Goal: Communication & Community: Participate in discussion

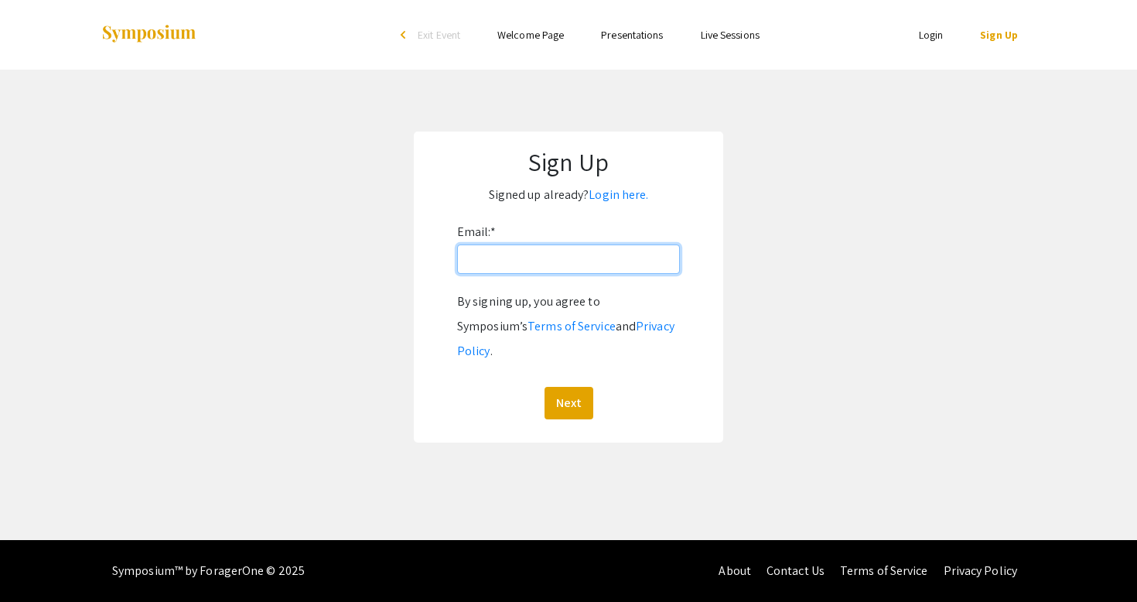
click at [549, 271] on input "Email: *" at bounding box center [568, 258] width 223 height 29
type input "[EMAIL_ADDRESS][DOMAIN_NAME]"
click at [568, 387] on button "Next" at bounding box center [568, 403] width 49 height 32
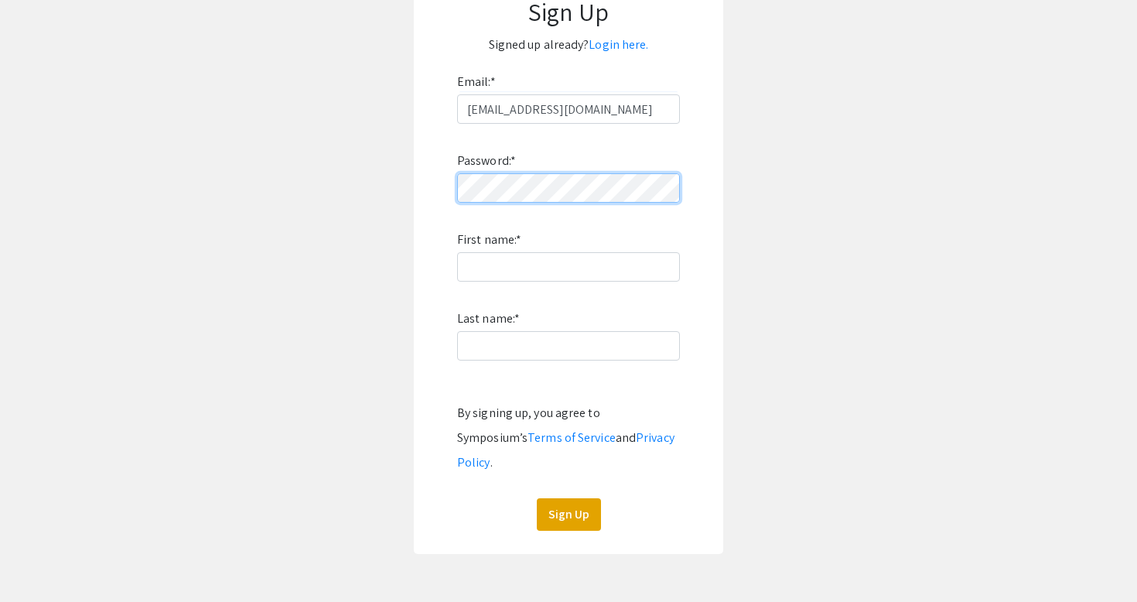
scroll to position [169, 0]
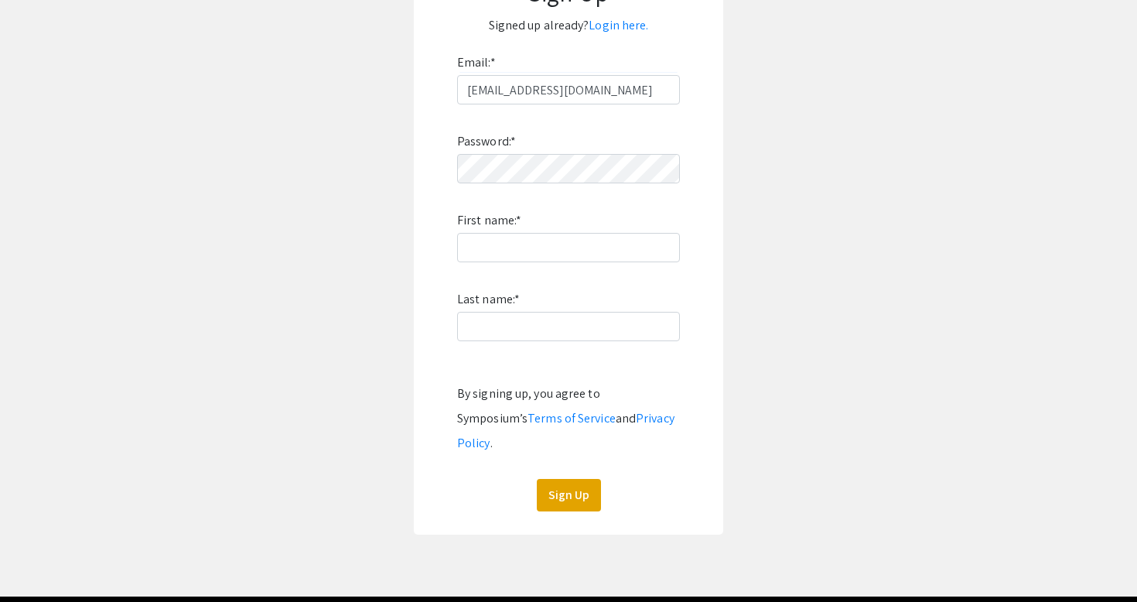
click at [449, 356] on form "Email: * jgloria@unr.edu Password: * First name: * Last name: * By signing up, …" at bounding box center [568, 280] width 278 height 461
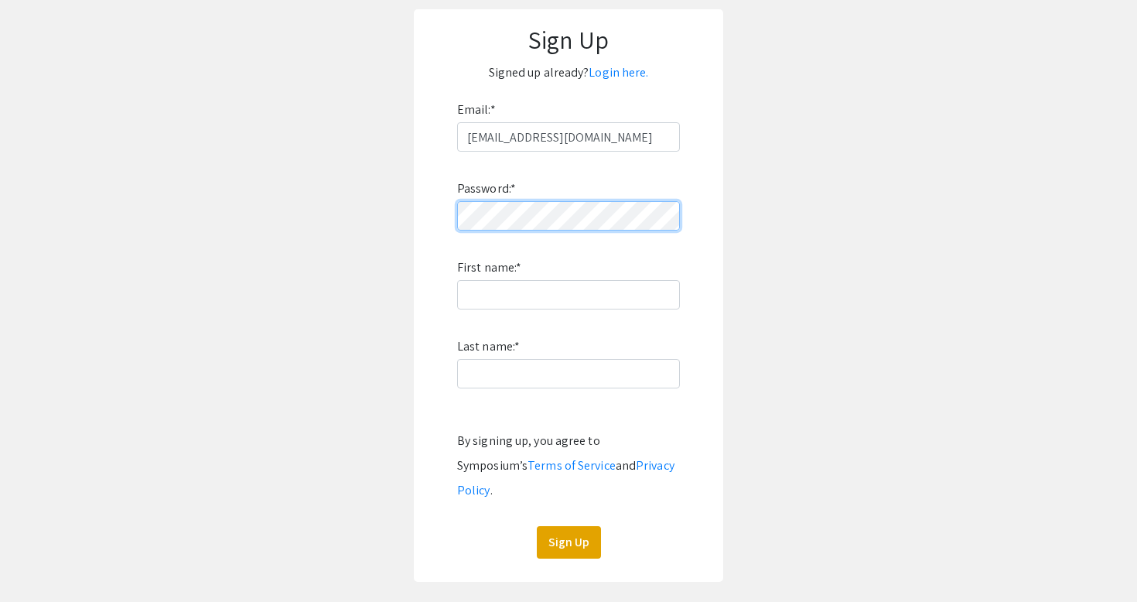
scroll to position [121, 0]
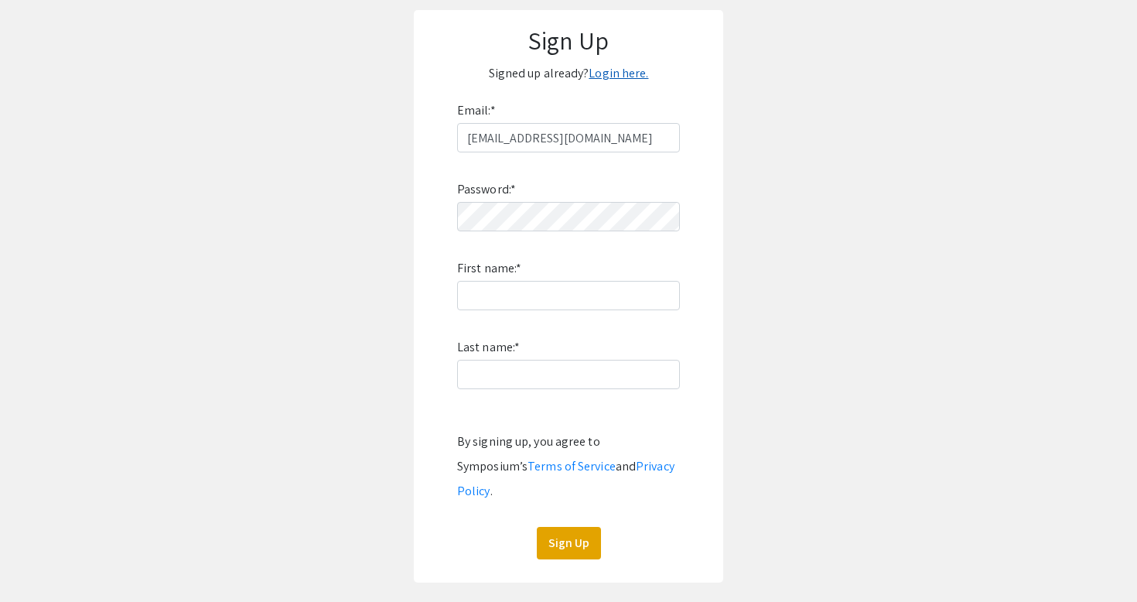
click at [619, 73] on link "Login here." at bounding box center [618, 73] width 60 height 16
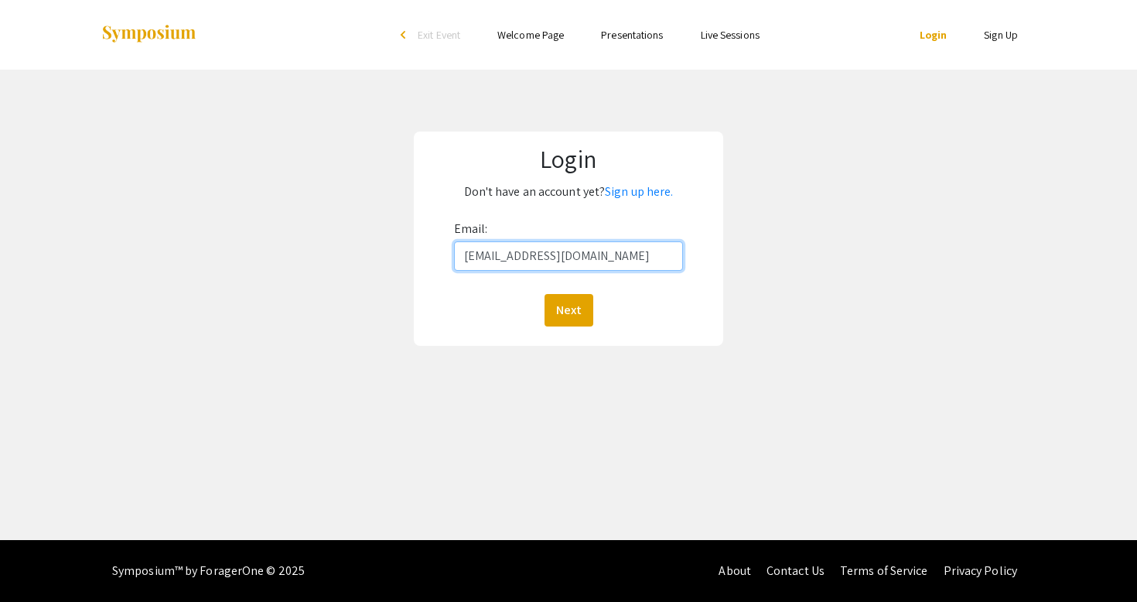
type input "[EMAIL_ADDRESS][DOMAIN_NAME]"
click at [568, 309] on button "Next" at bounding box center [568, 310] width 49 height 32
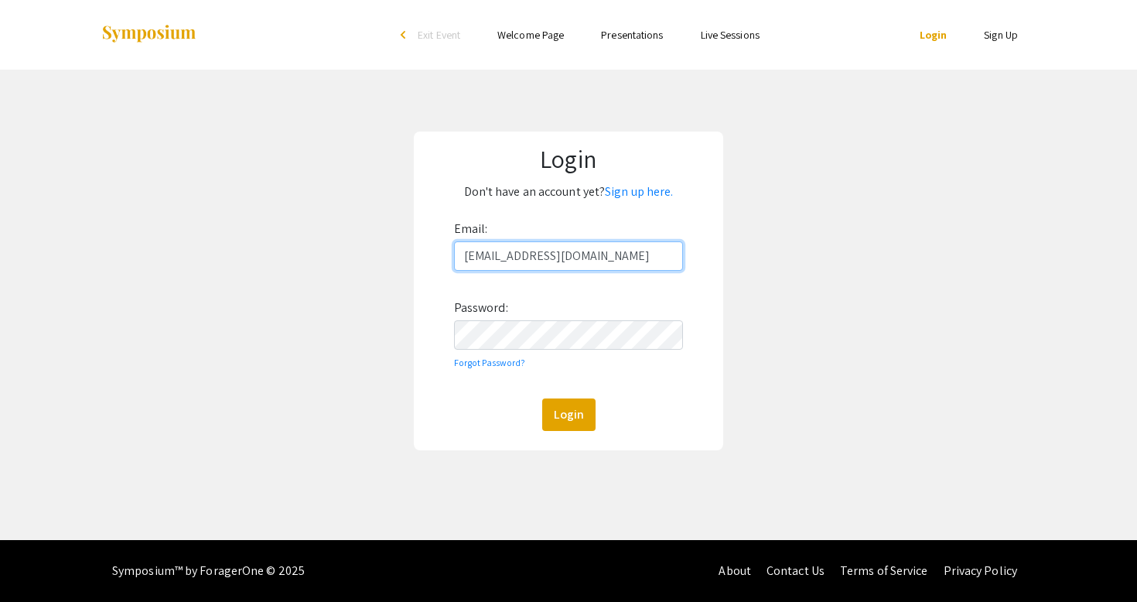
click at [561, 252] on input "[EMAIL_ADDRESS][DOMAIN_NAME]" at bounding box center [569, 255] width 230 height 29
click at [620, 191] on link "Sign up here." at bounding box center [639, 191] width 68 height 16
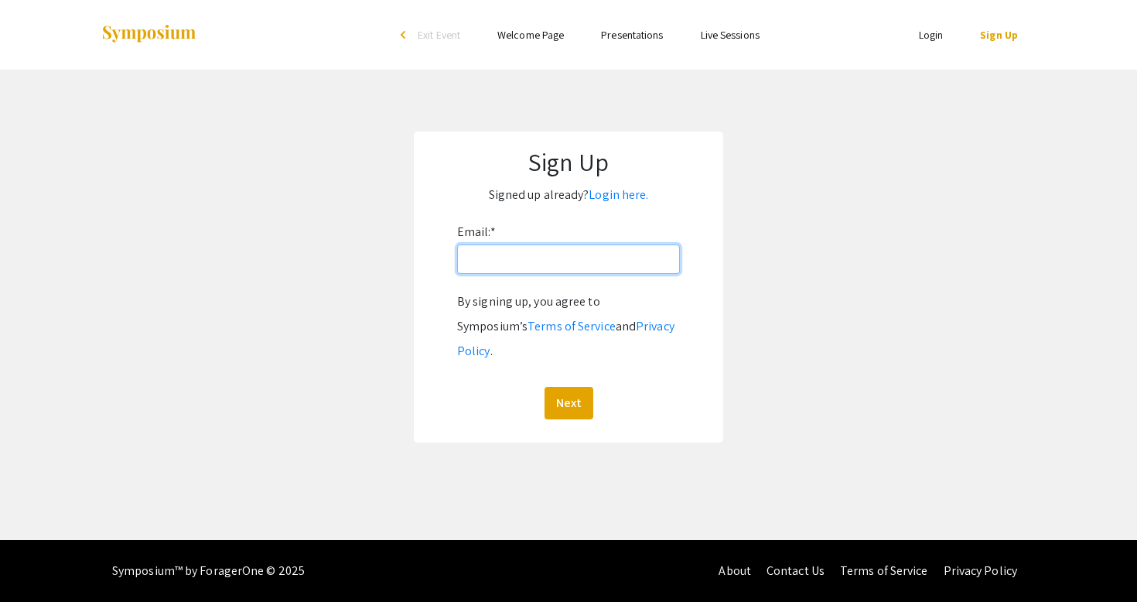
click at [572, 253] on input "Email: *" at bounding box center [568, 258] width 223 height 29
type input "[EMAIL_ADDRESS][DOMAIN_NAME]"
click at [568, 387] on button "Next" at bounding box center [568, 403] width 49 height 32
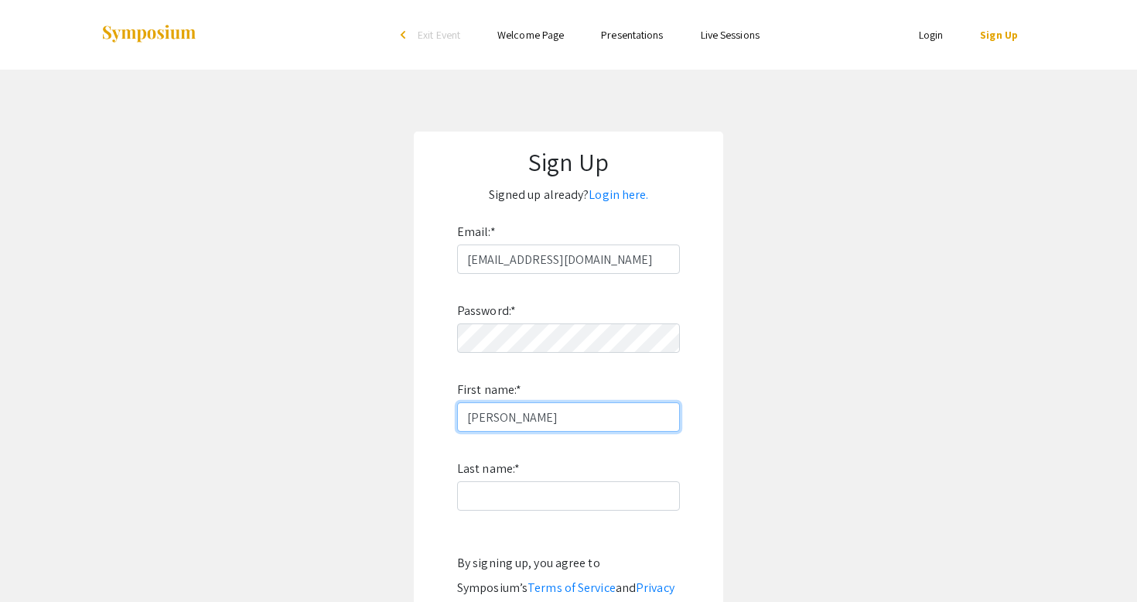
type input "John"
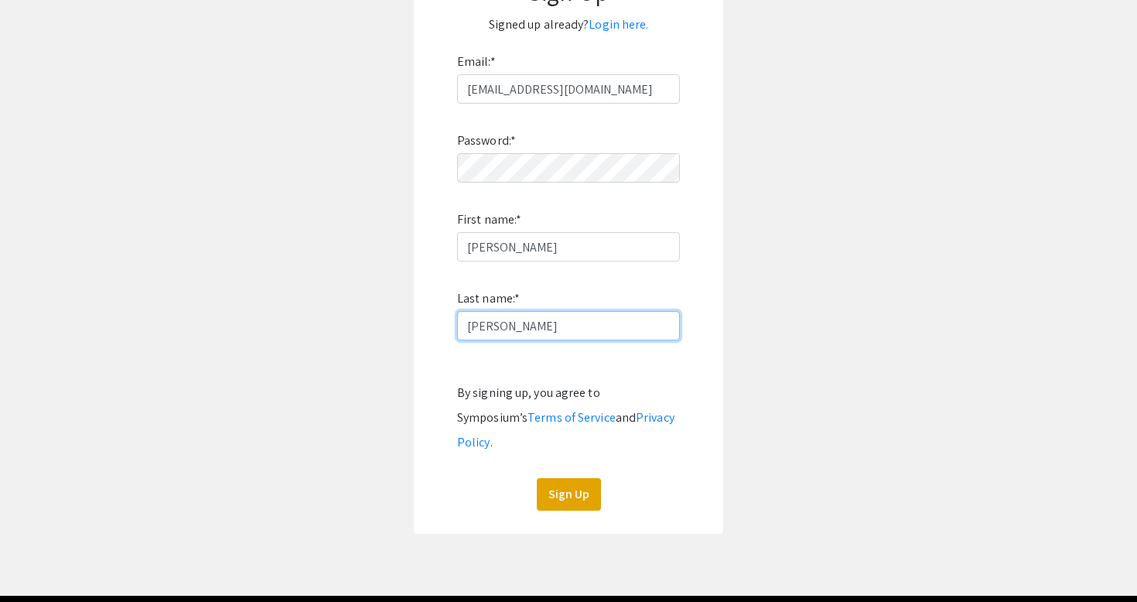
scroll to position [188, 0]
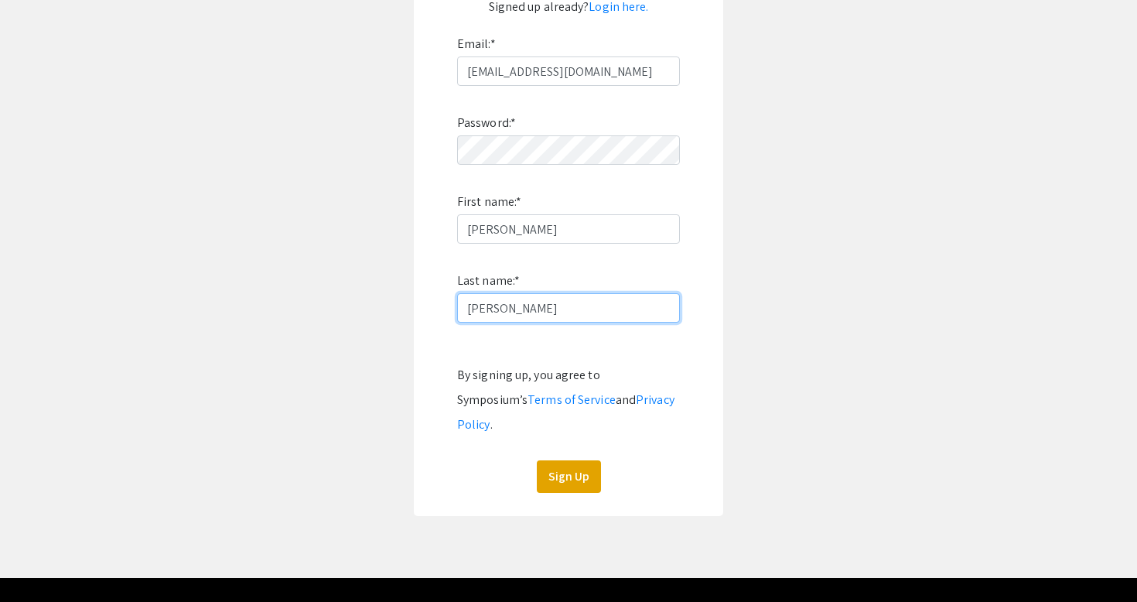
type input "Gloria"
click at [580, 428] on div "Password: * First name: * John Last name: * Gloria By signing up, you agree to …" at bounding box center [568, 289] width 223 height 407
click at [571, 460] on button "Sign Up" at bounding box center [569, 476] width 64 height 32
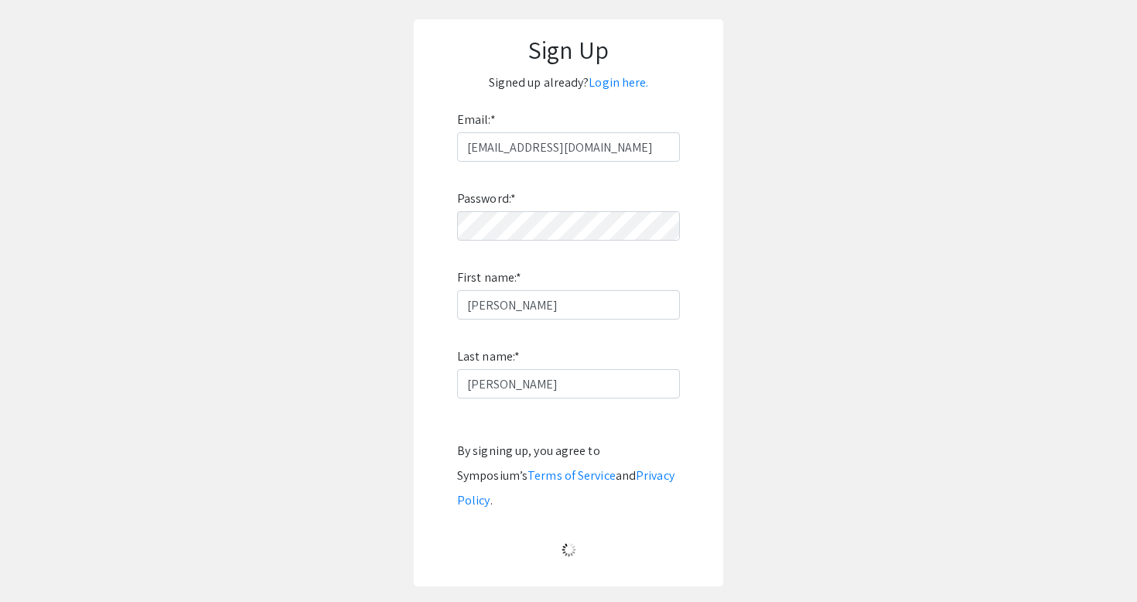
scroll to position [0, 0]
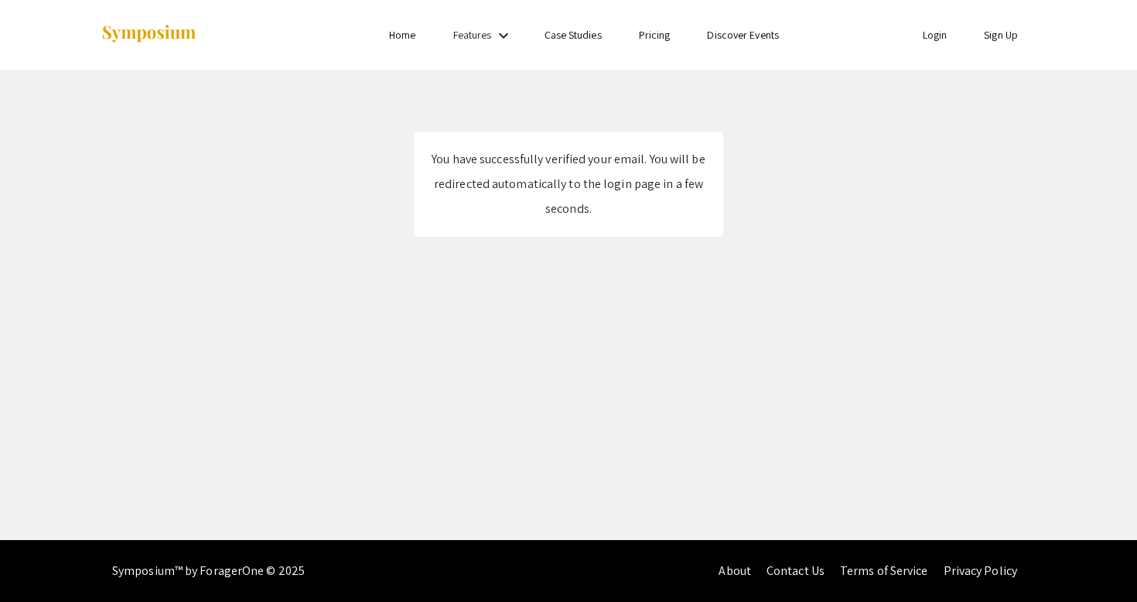
click at [397, 31] on link "Home" at bounding box center [402, 35] width 26 height 14
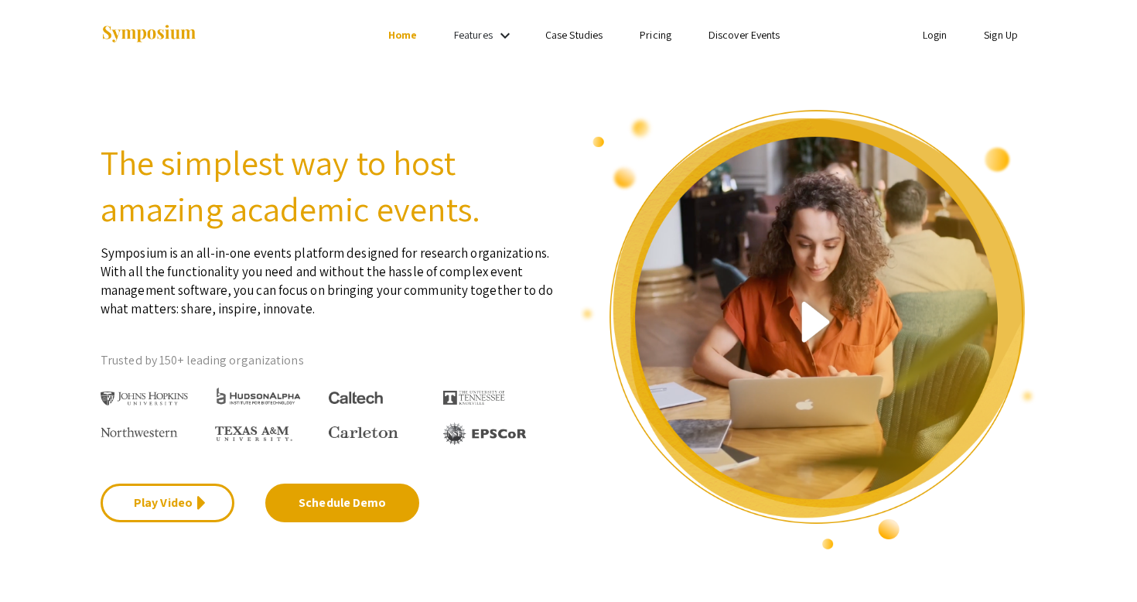
click at [594, 36] on link "Case Studies" at bounding box center [573, 35] width 57 height 14
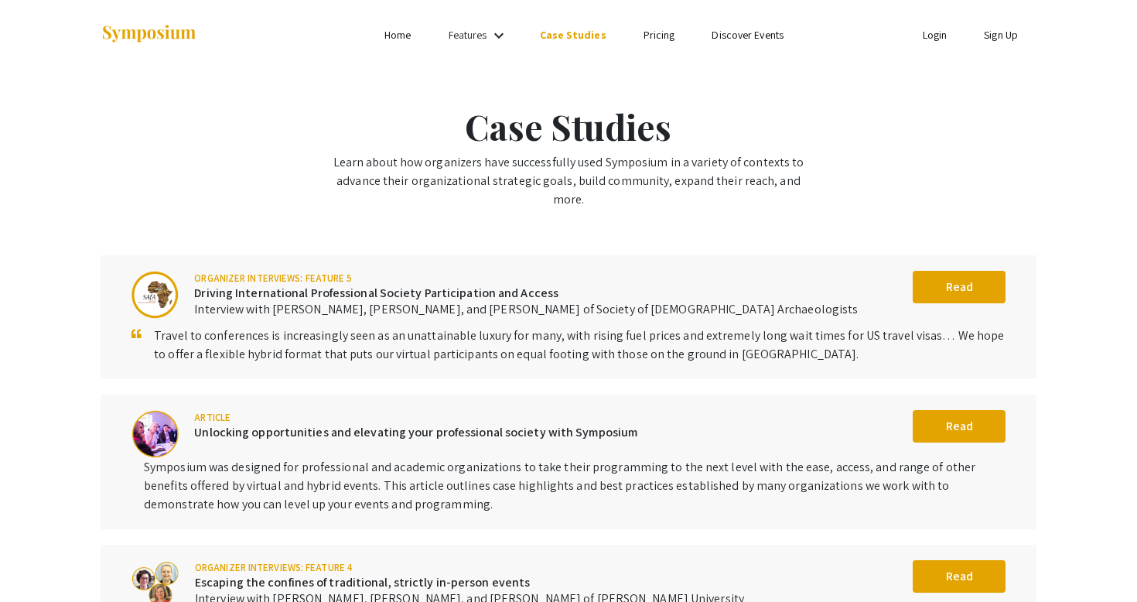
click at [927, 28] on link "Login" at bounding box center [935, 35] width 25 height 14
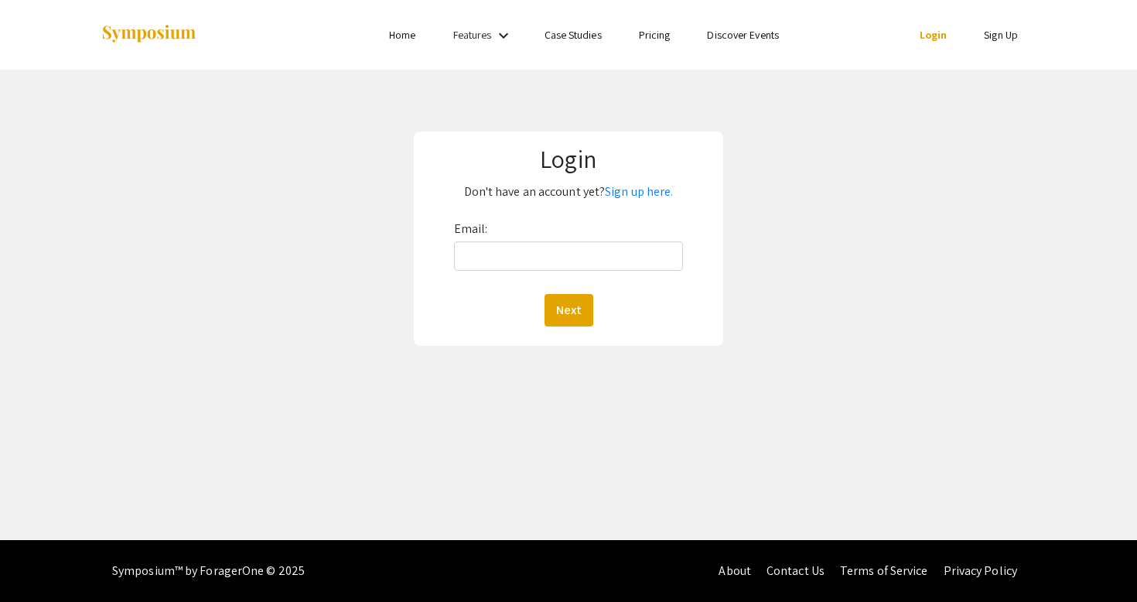
click at [559, 282] on div "Email: Next" at bounding box center [569, 272] width 230 height 110
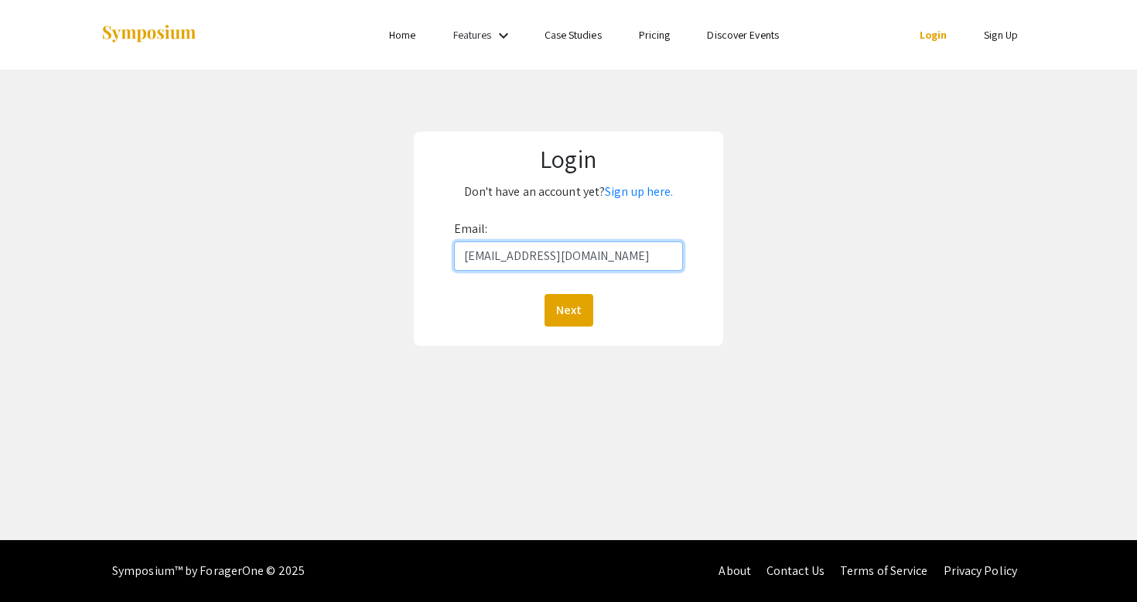
type input "[EMAIL_ADDRESS][DOMAIN_NAME]"
click at [568, 309] on button "Next" at bounding box center [568, 310] width 49 height 32
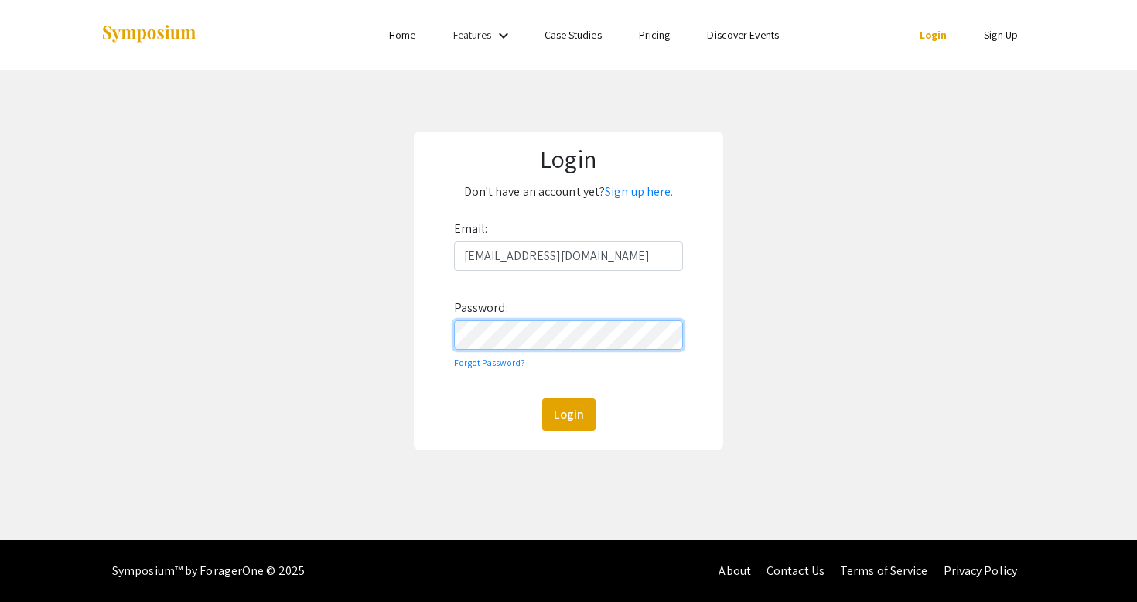
click at [568, 414] on button "Login" at bounding box center [568, 414] width 53 height 32
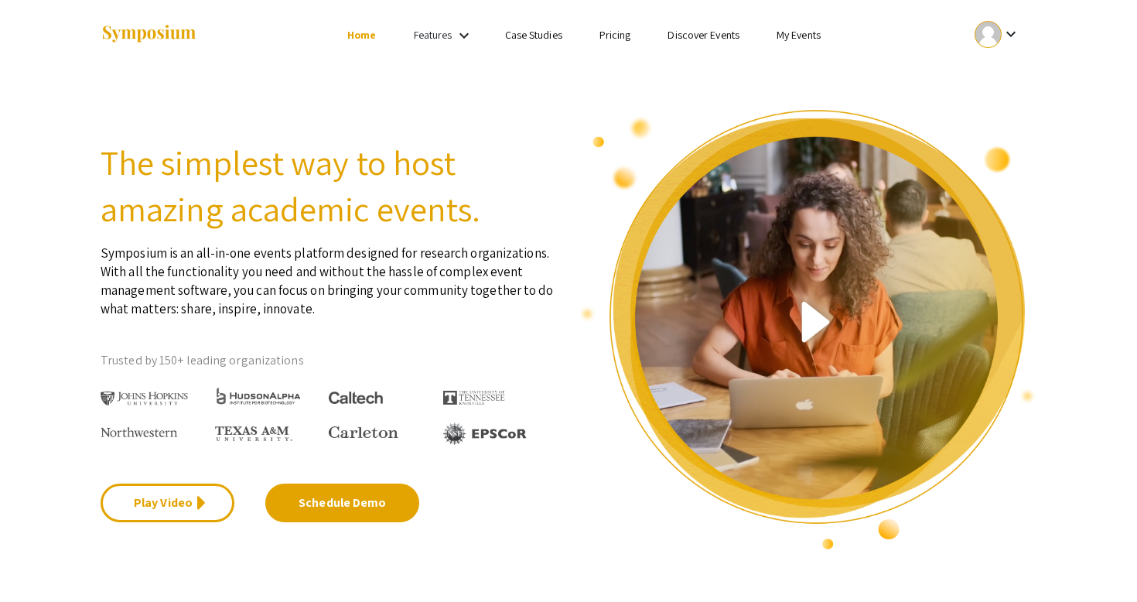
click at [531, 33] on link "Case Studies" at bounding box center [533, 35] width 57 height 14
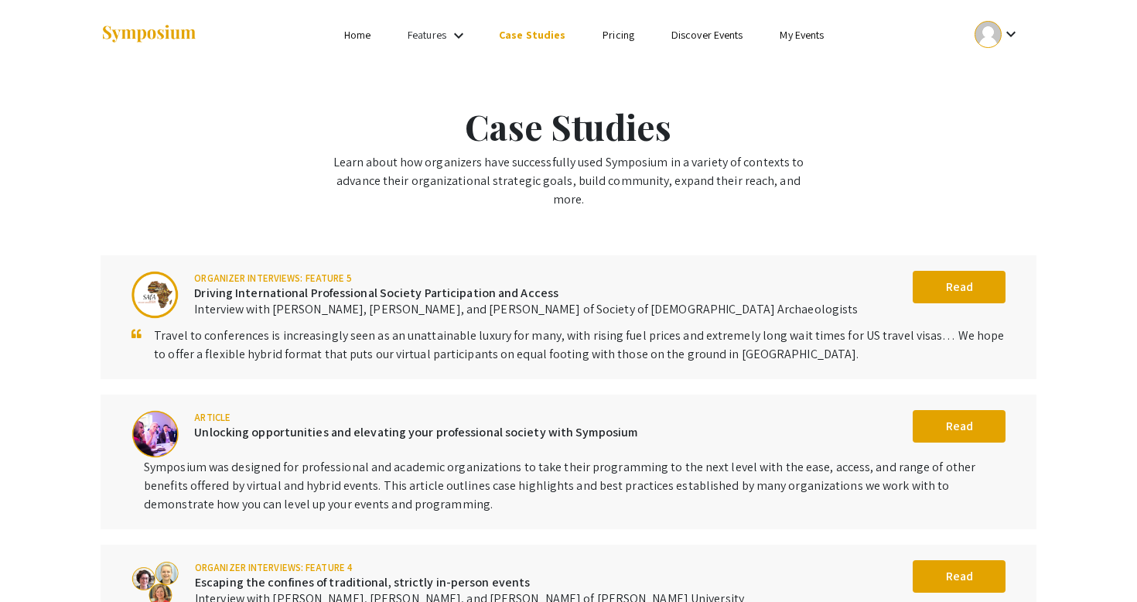
click at [446, 34] on link "Features" at bounding box center [427, 35] width 39 height 14
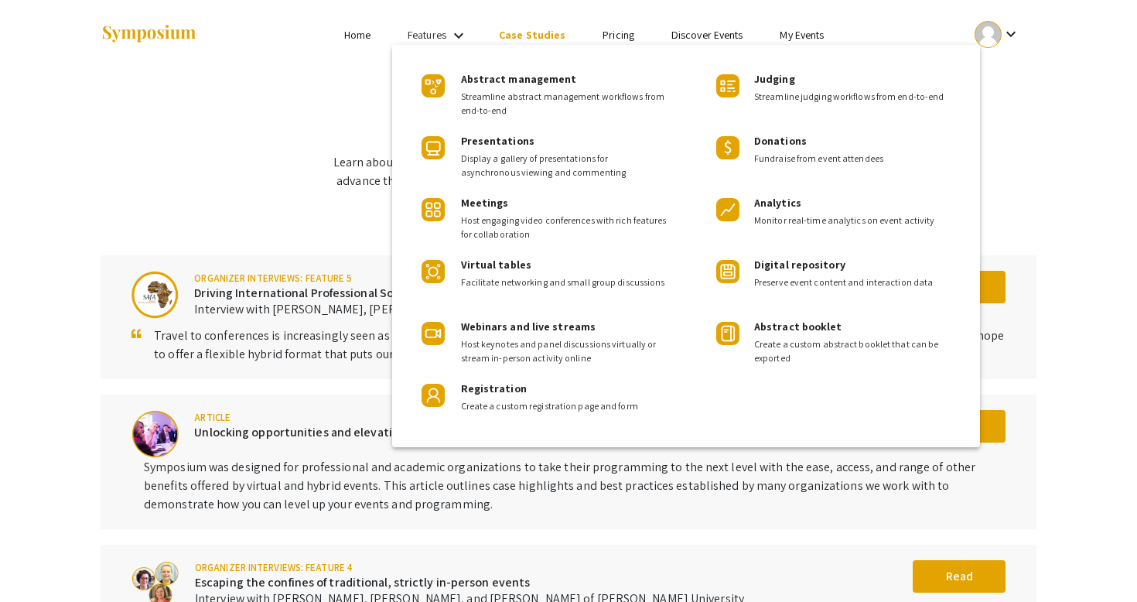
click at [377, 39] on div at bounding box center [568, 301] width 1137 height 602
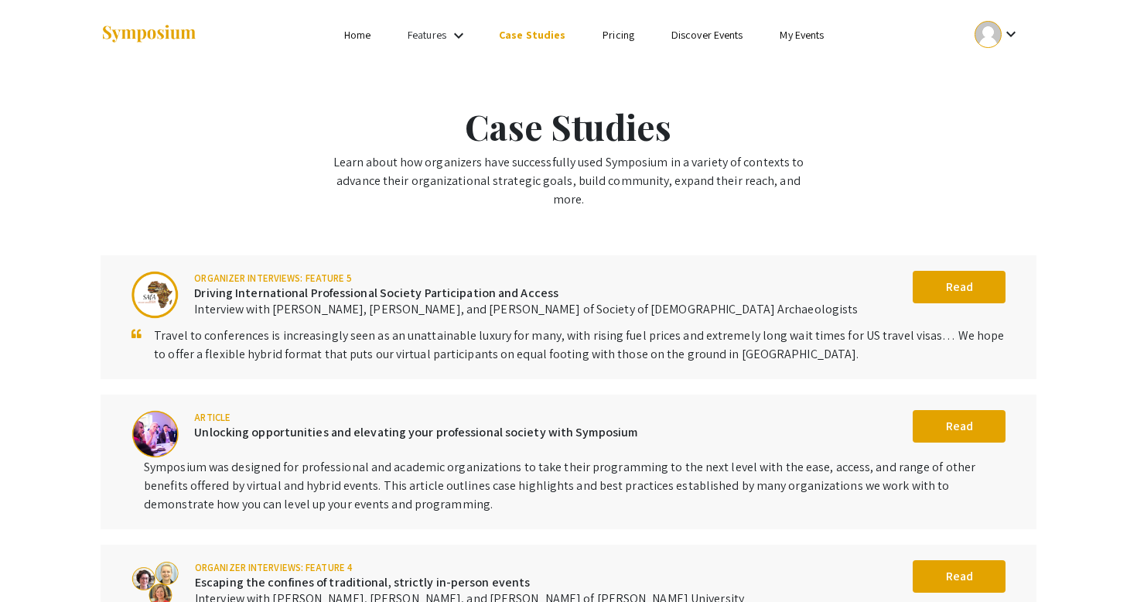
click at [800, 35] on link "My Events" at bounding box center [802, 35] width 44 height 14
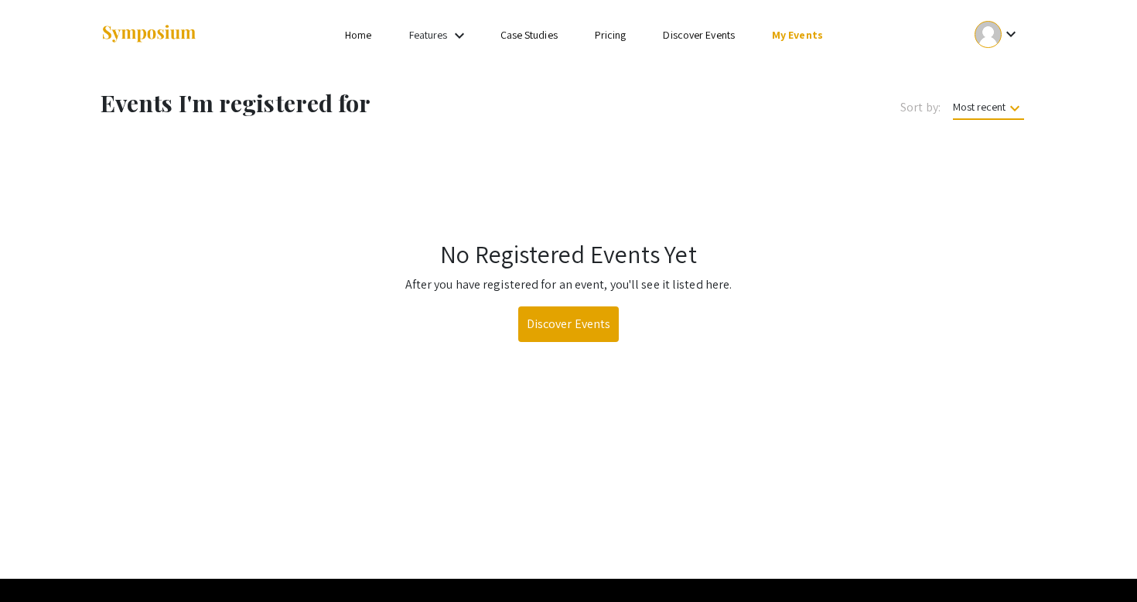
click at [582, 318] on link "Discover Events" at bounding box center [568, 324] width 101 height 36
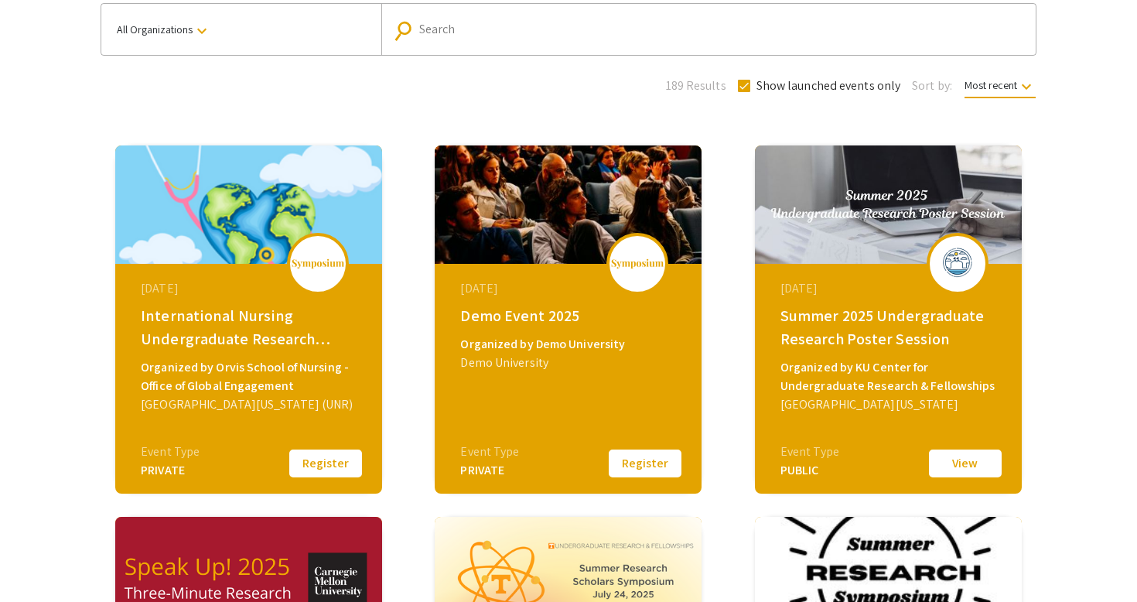
scroll to position [146, 0]
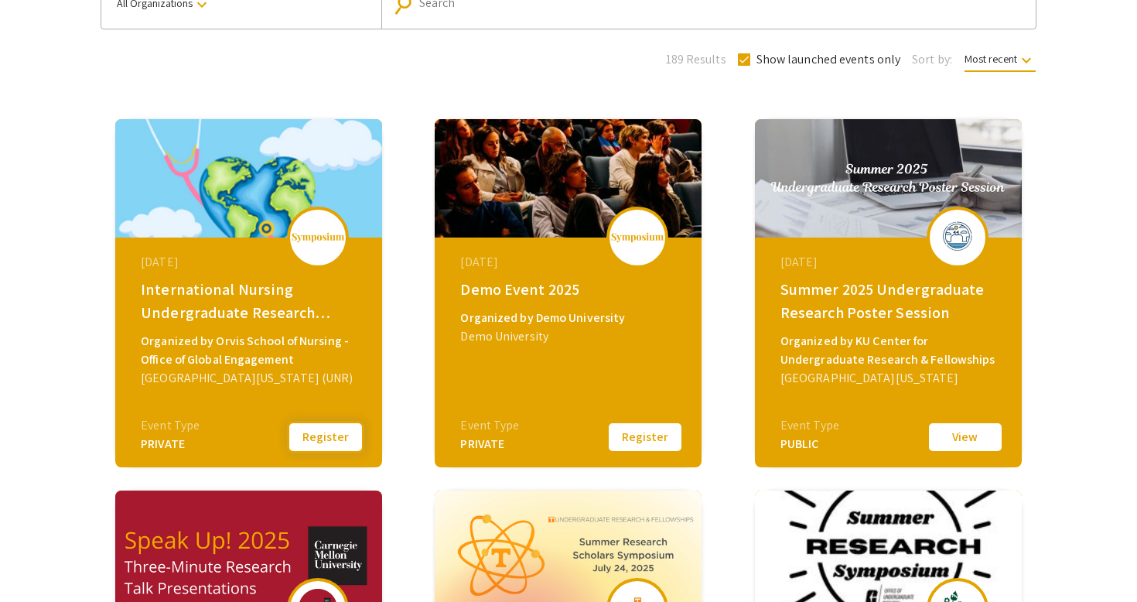
click at [334, 432] on button "Register" at bounding box center [325, 437] width 77 height 32
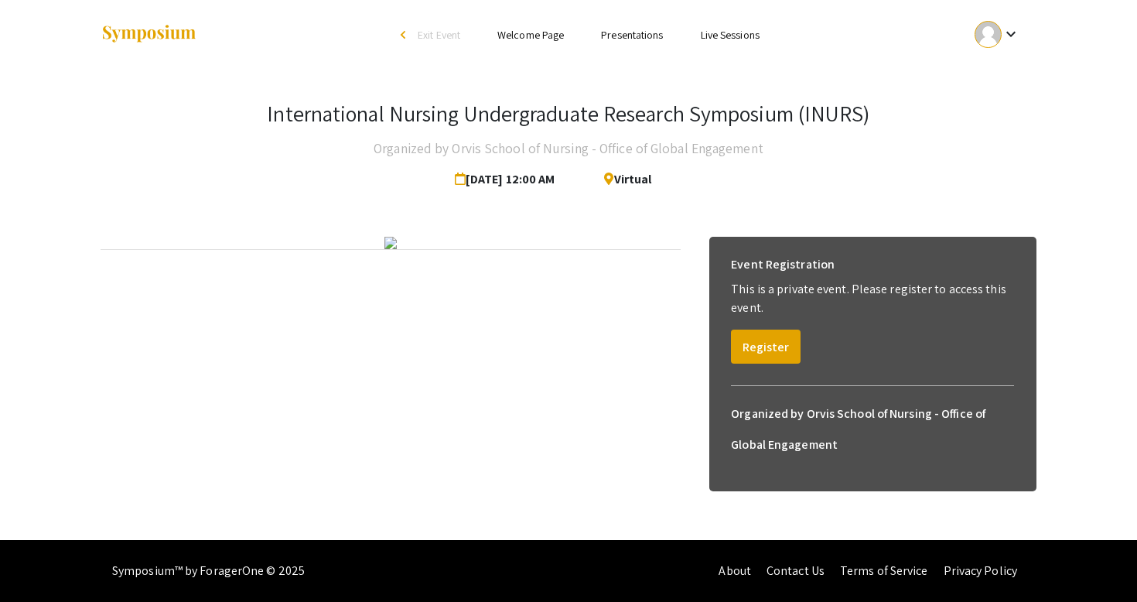
scroll to position [53, 0]
click at [750, 311] on div "Event Registration This is a private event. Please register to access this even…" at bounding box center [872, 306] width 308 height 139
click at [758, 329] on button "Register" at bounding box center [766, 346] width 70 height 34
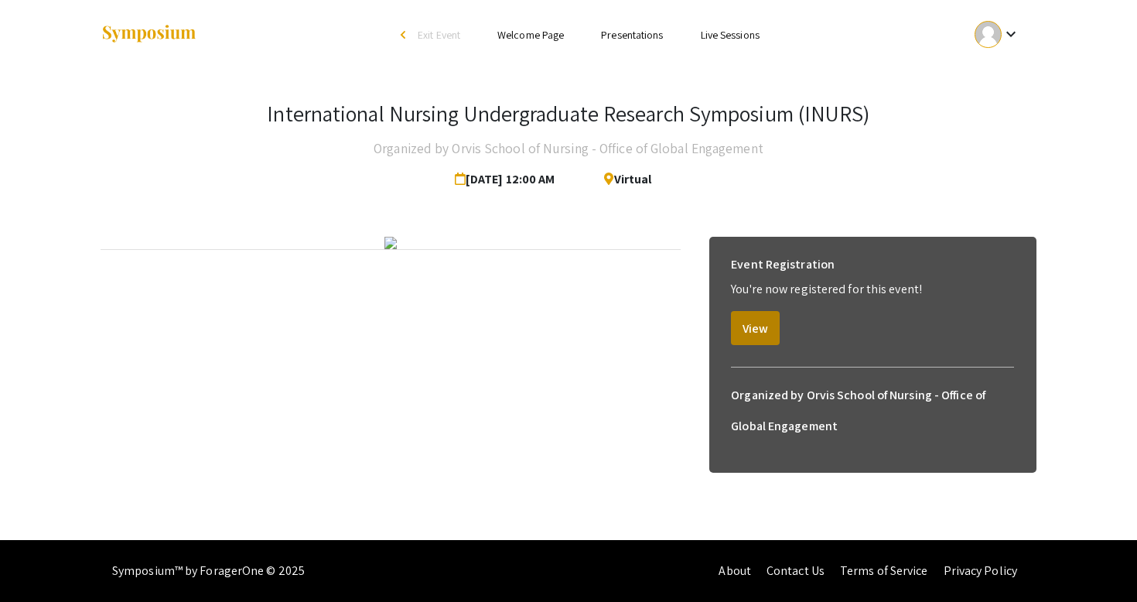
click at [748, 311] on button "View" at bounding box center [755, 328] width 49 height 34
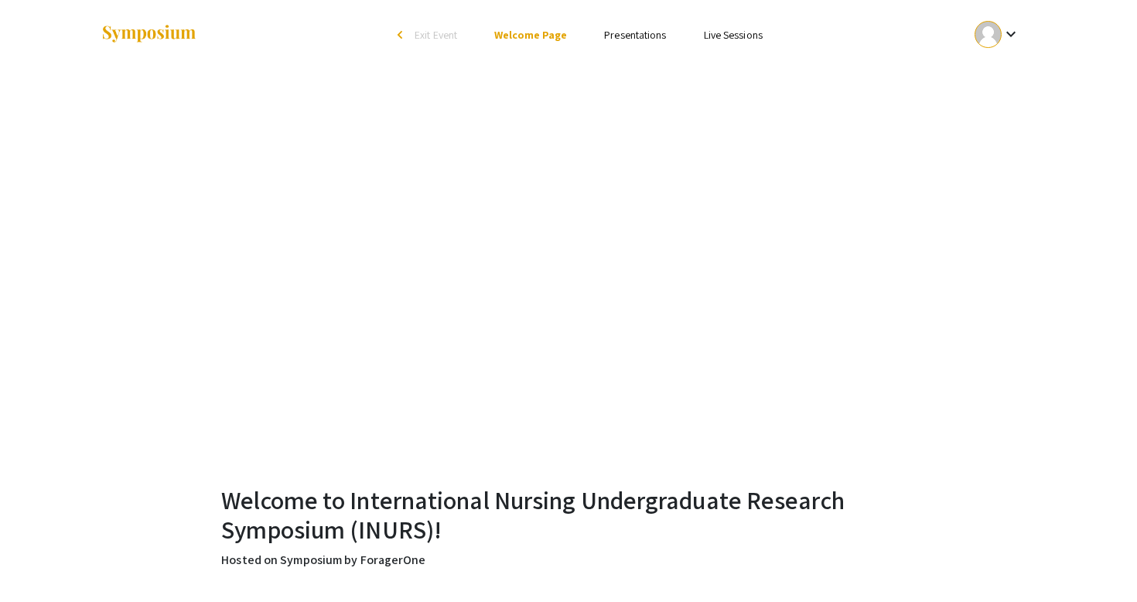
click at [633, 32] on link "Presentations" at bounding box center [635, 35] width 62 height 14
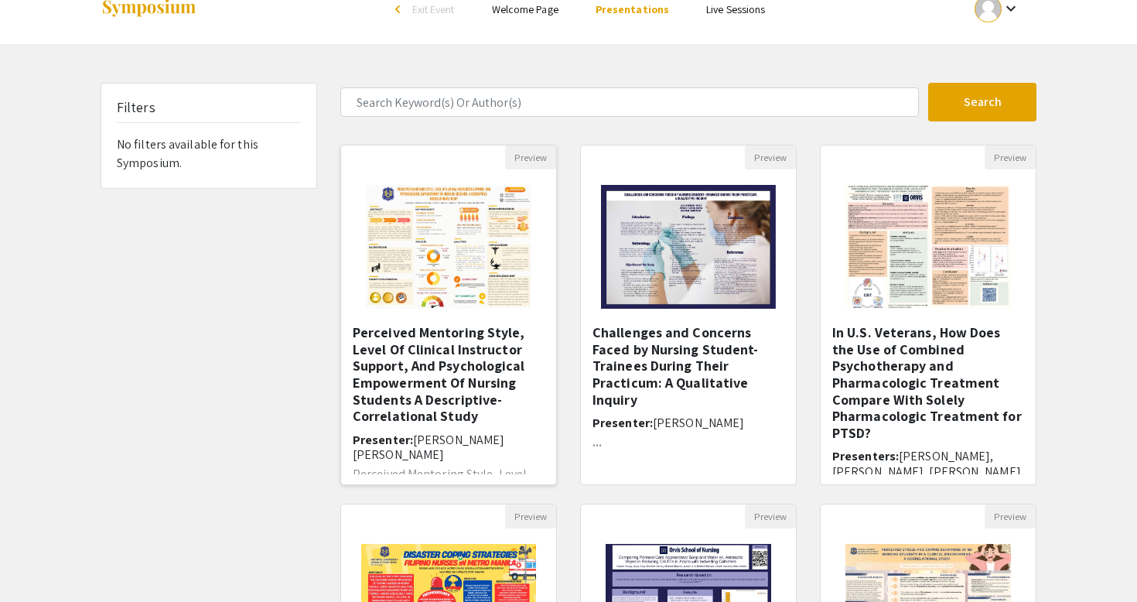
scroll to position [25, 0]
click at [912, 371] on h5 "In U.S. Veterans, How Does the Use of Combined Psychotherapy and Pharmacologic …" at bounding box center [928, 383] width 192 height 117
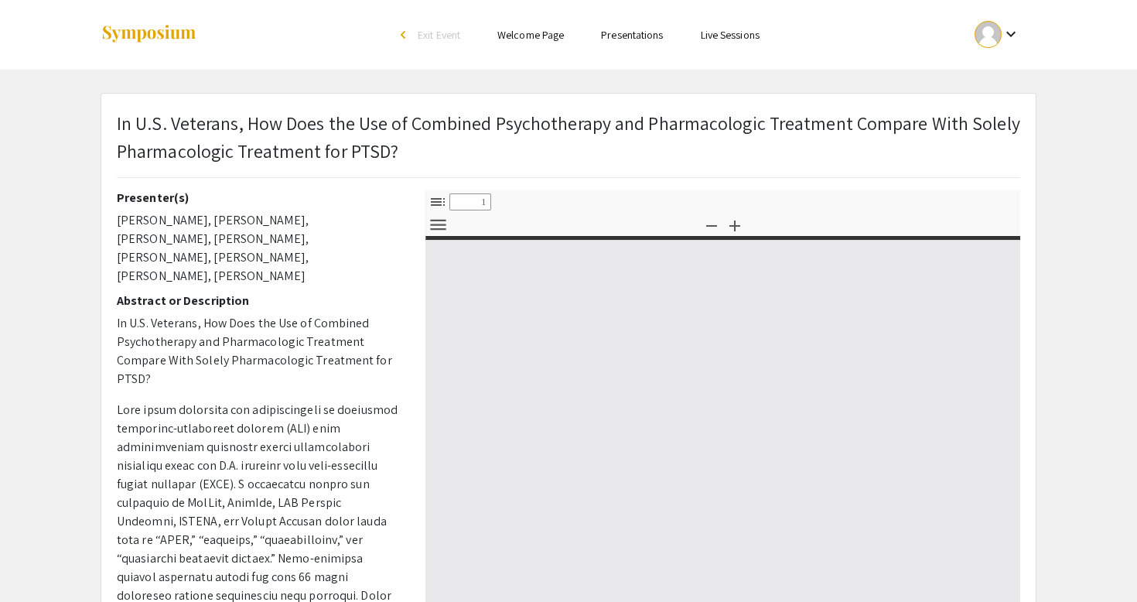
select select "custom"
type input "0"
select select "custom"
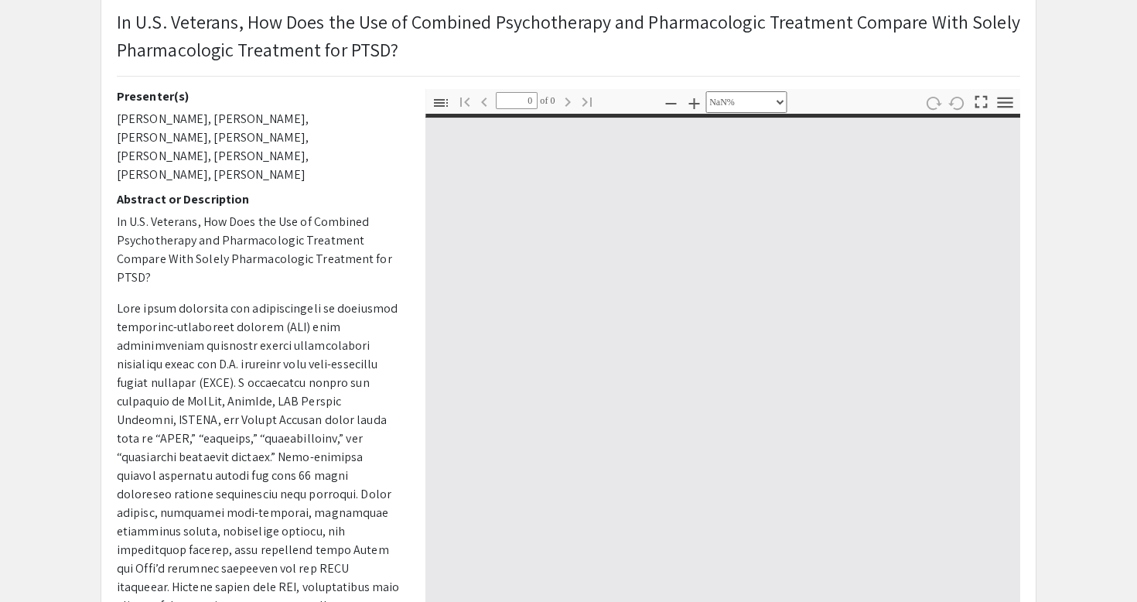
type input "1"
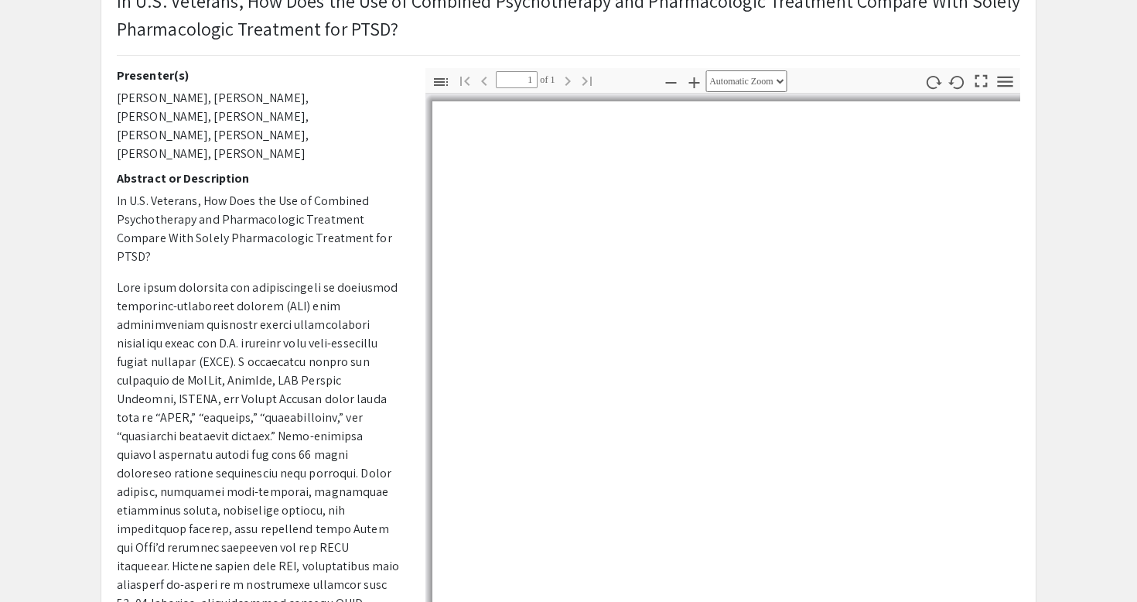
select select "auto"
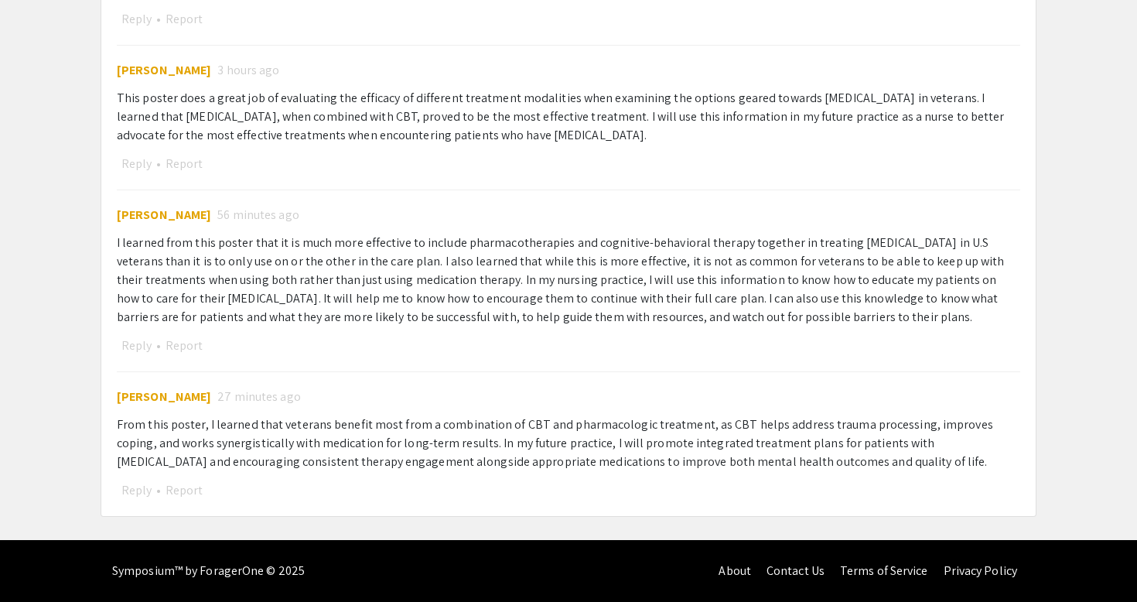
scroll to position [1085, 0]
click at [829, 9] on div "Reply • Report" at bounding box center [568, 19] width 903 height 20
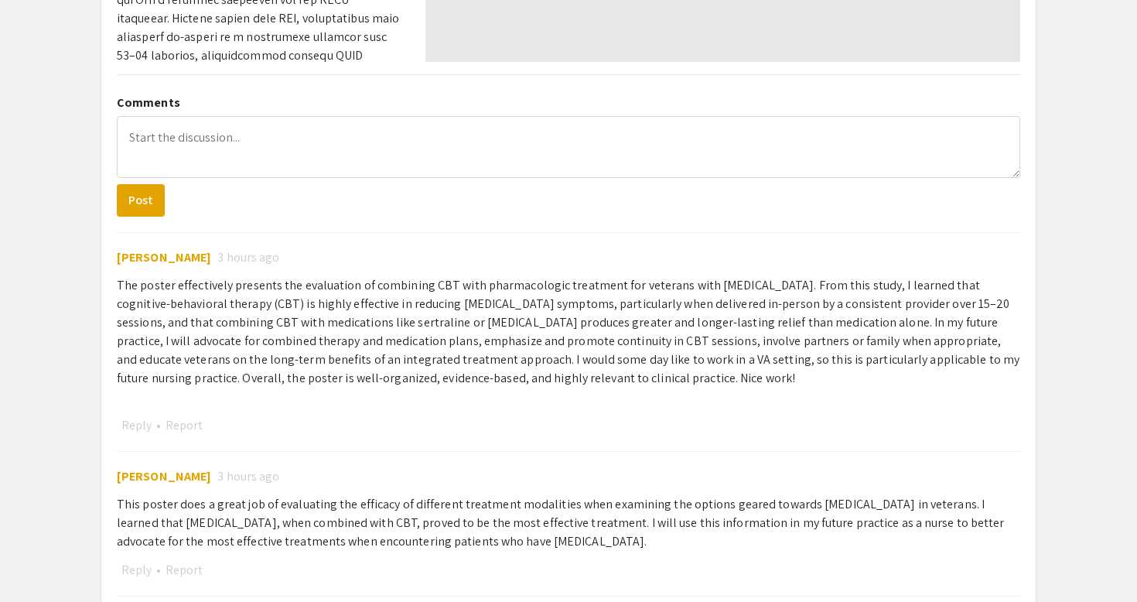
scroll to position [627, 0]
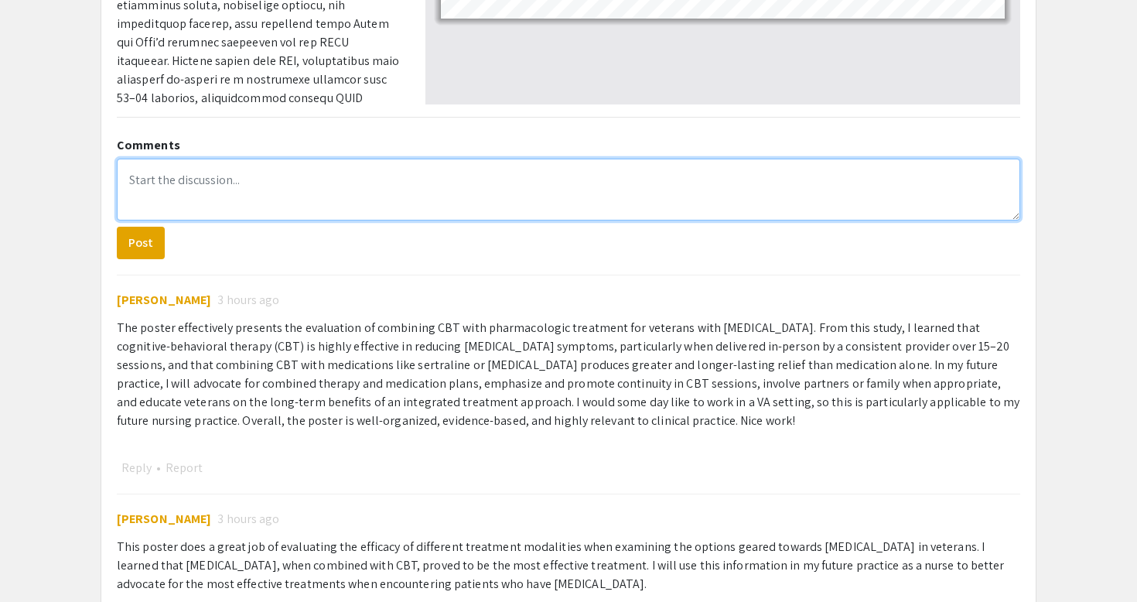
click at [307, 217] on textarea at bounding box center [568, 190] width 903 height 62
paste textarea "I learned that [MEDICAL_DATA] treatment works best when veterans use both CBT a…"
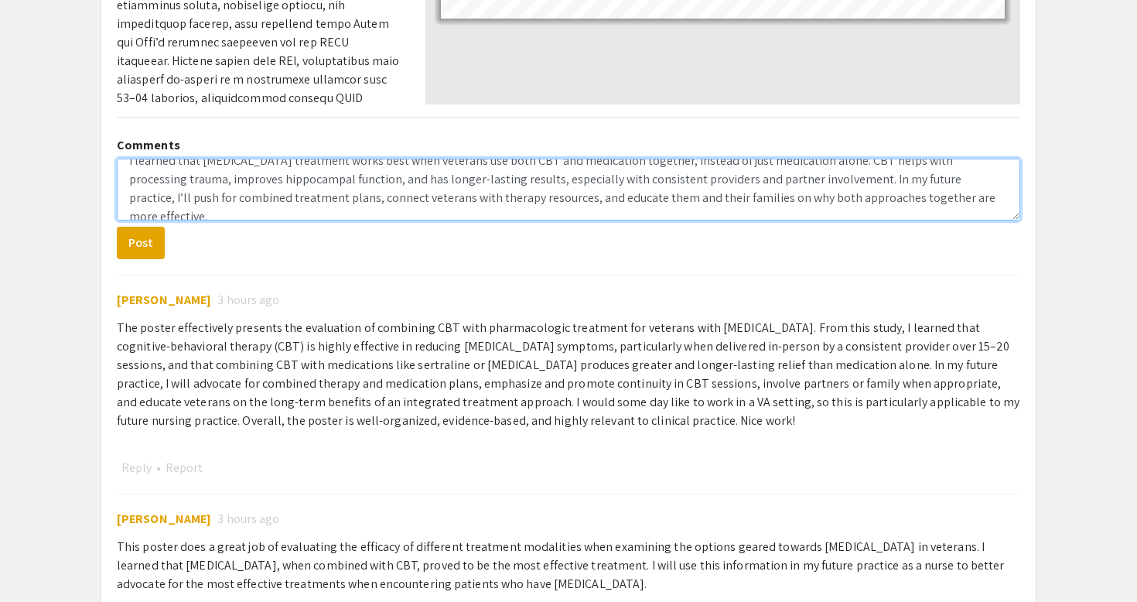
scroll to position [16, 0]
click at [378, 183] on textarea "I learned that [MEDICAL_DATA] treatment works best when veterans use both CBT a…" at bounding box center [568, 190] width 903 height 62
click at [919, 186] on textarea "I learned that [MEDICAL_DATA] treatment works best when veterans use both CBT a…" at bounding box center [568, 190] width 903 height 62
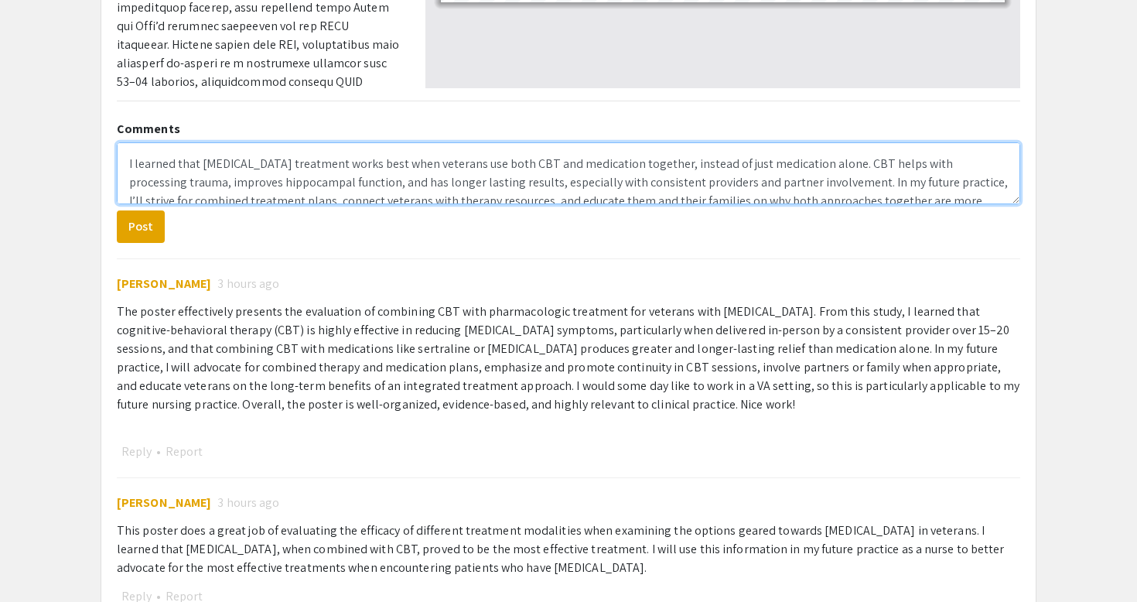
scroll to position [0, 0]
click at [138, 162] on textarea "I learned that [MEDICAL_DATA] treatment works best when veterans use both CBT a…" at bounding box center [568, 173] width 903 height 62
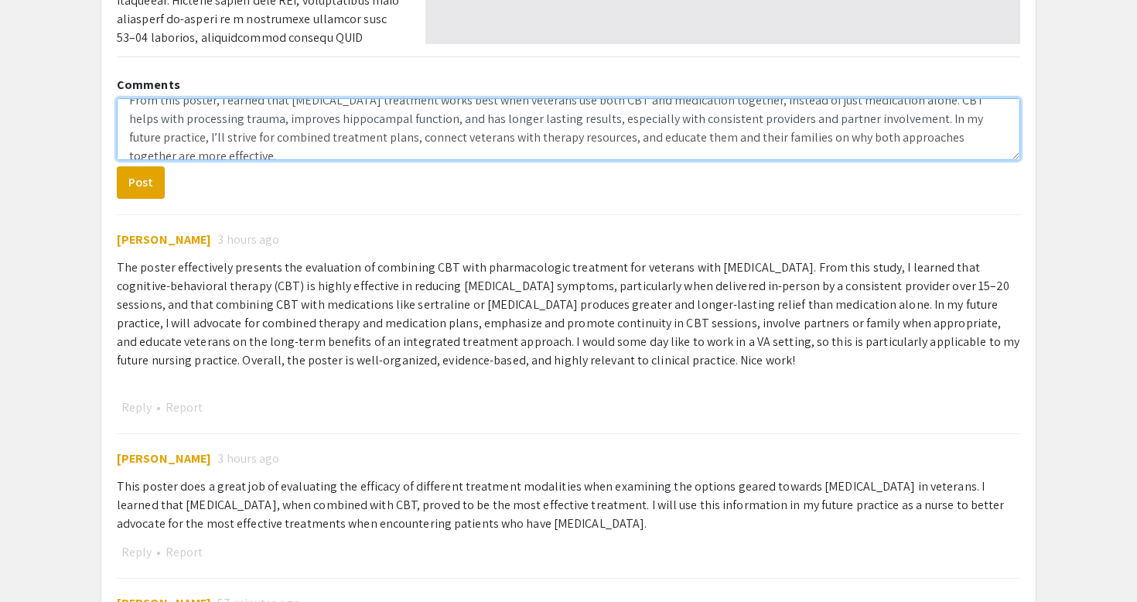
scroll to position [19, 0]
type textarea "From this poster, I earned that [MEDICAL_DATA] treatment works best when vetera…"
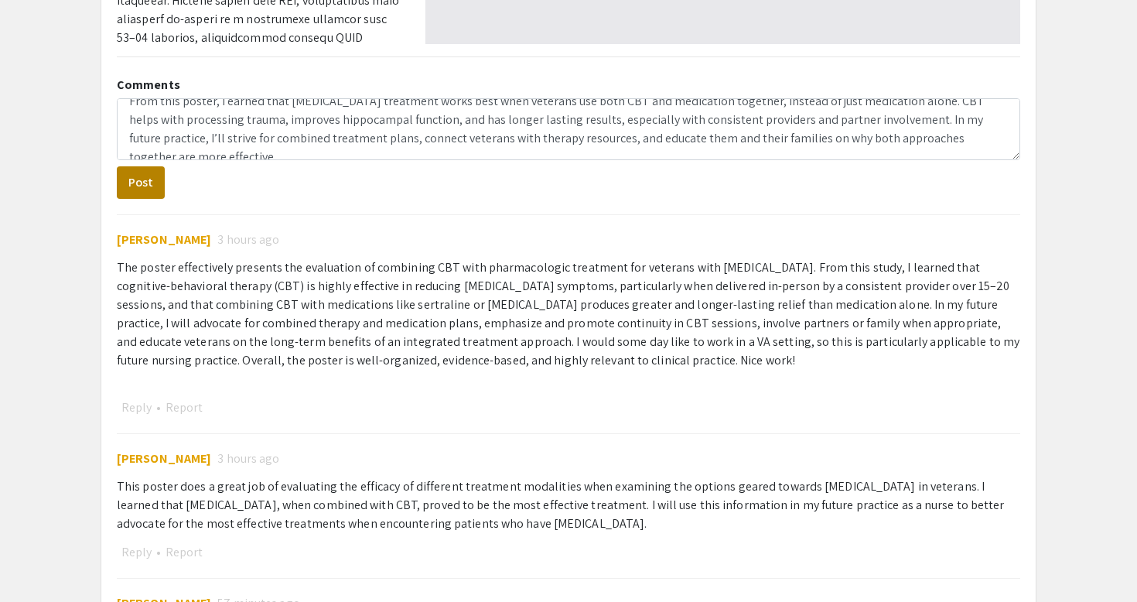
click at [154, 183] on button "Post" at bounding box center [141, 182] width 48 height 32
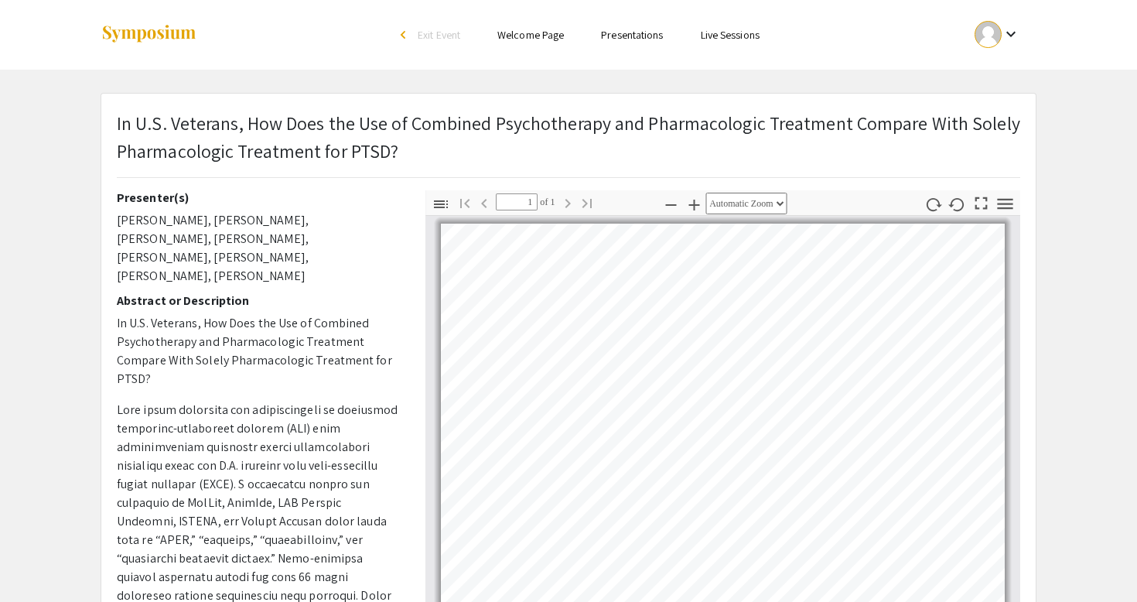
scroll to position [0, 0]
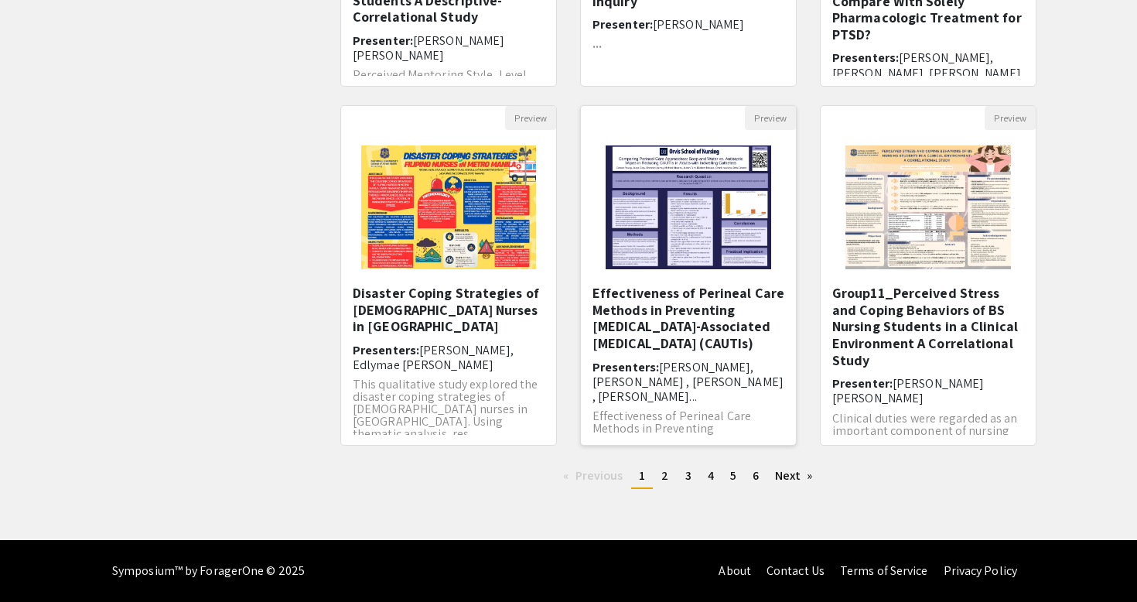
scroll to position [424, 0]
click at [666, 469] on span "2" at bounding box center [664, 475] width 7 height 16
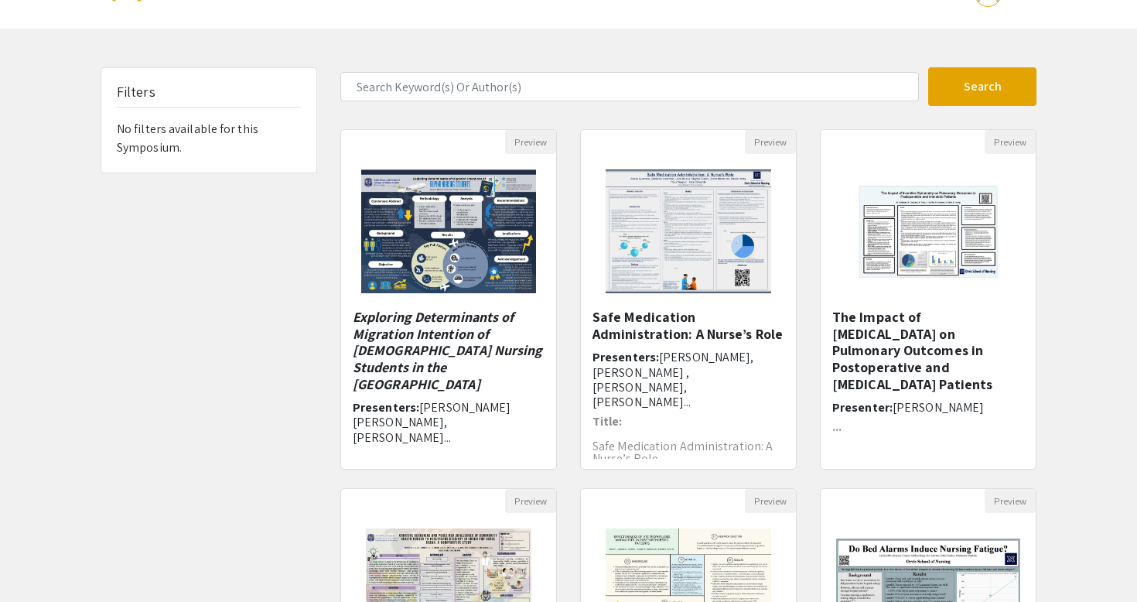
scroll to position [63, 0]
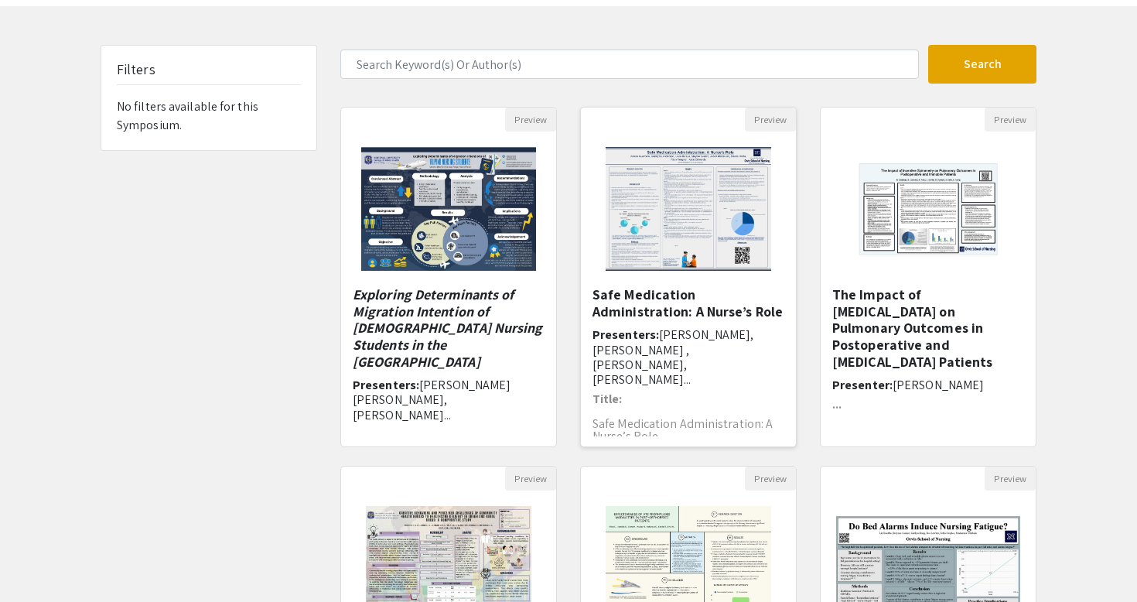
click at [651, 295] on h5 "Safe Medication Administration: A Nurse’s Role" at bounding box center [688, 302] width 192 height 33
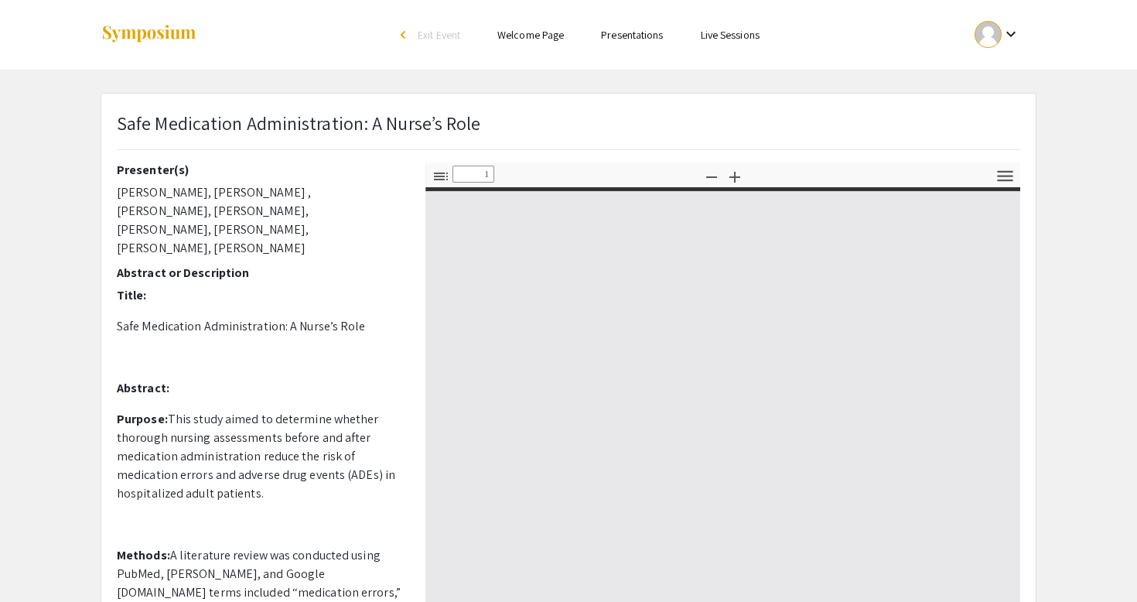
select select "custom"
type input "0"
select select "custom"
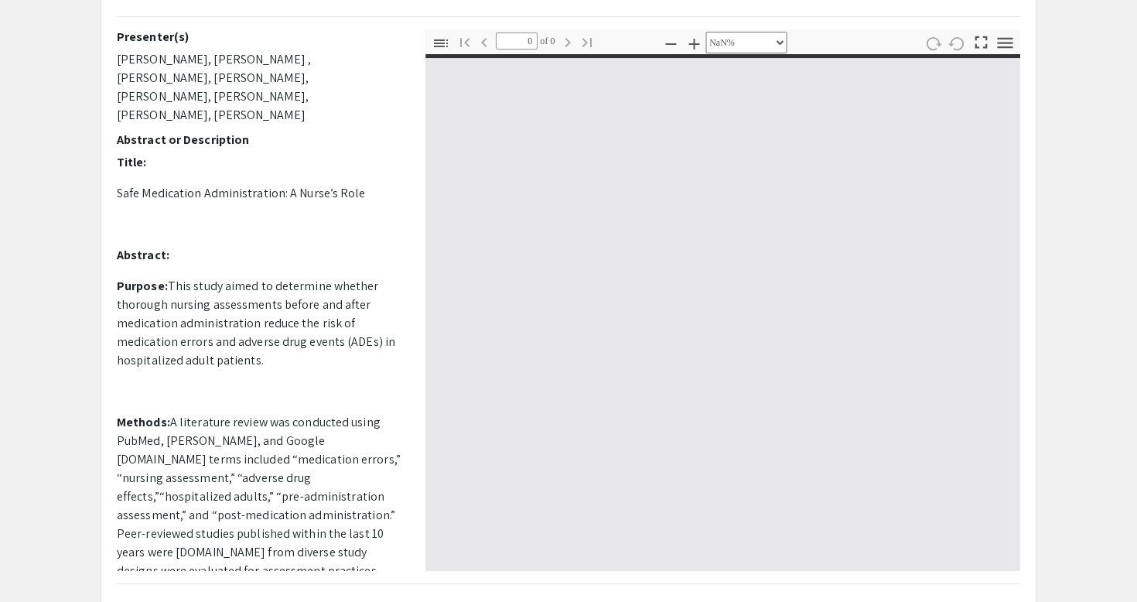
type input "1"
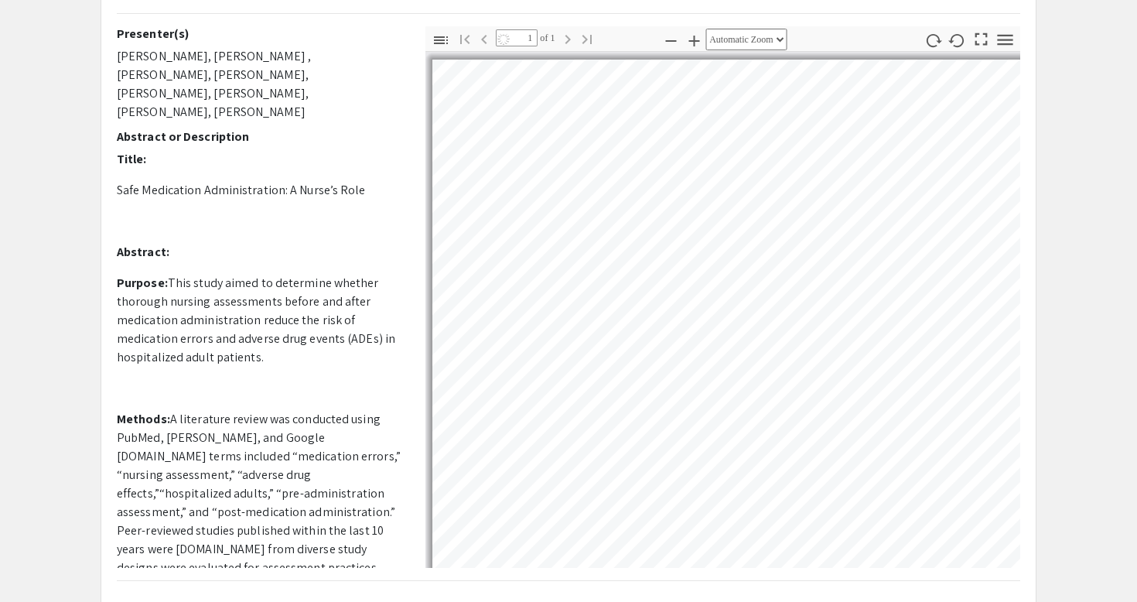
select select "auto"
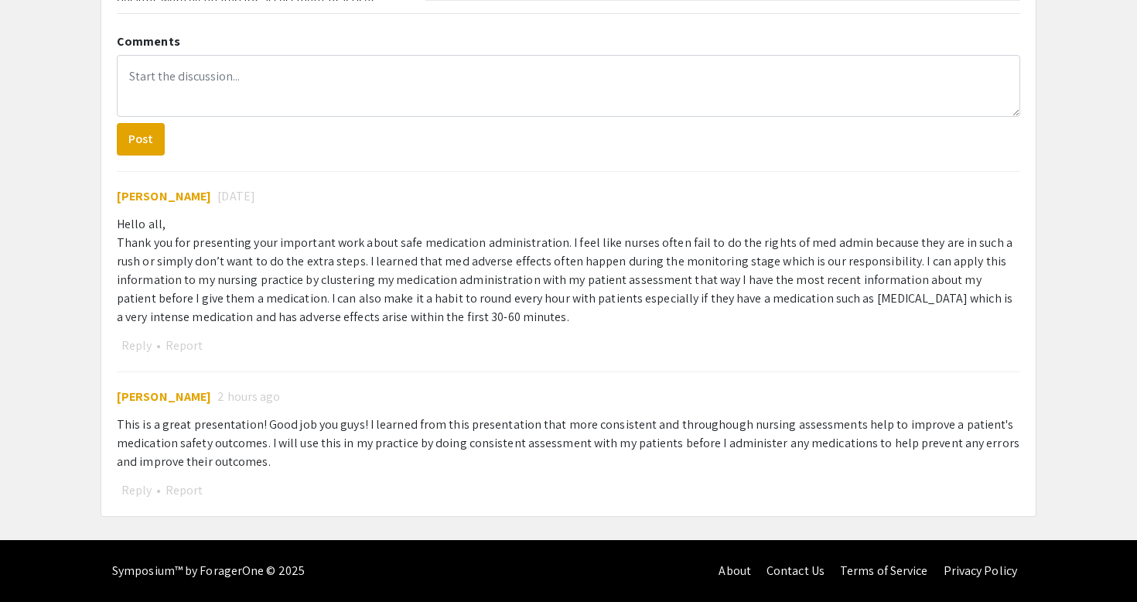
scroll to position [708, 0]
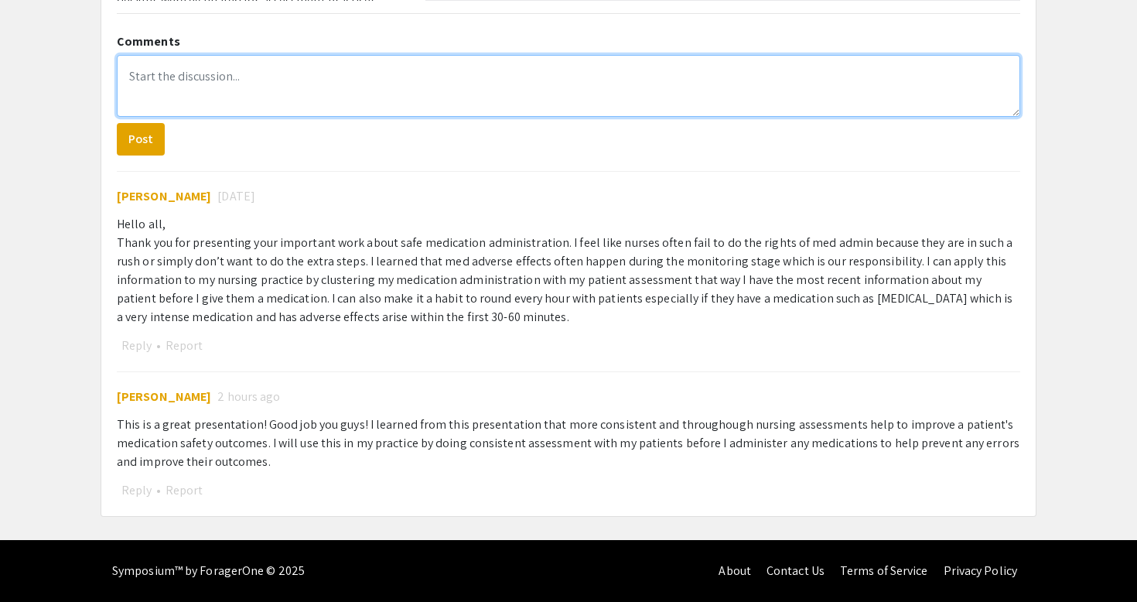
click at [474, 86] on textarea at bounding box center [568, 86] width 903 height 62
paste textarea "I learned that doing thorough patient assessments before and after giving medic…"
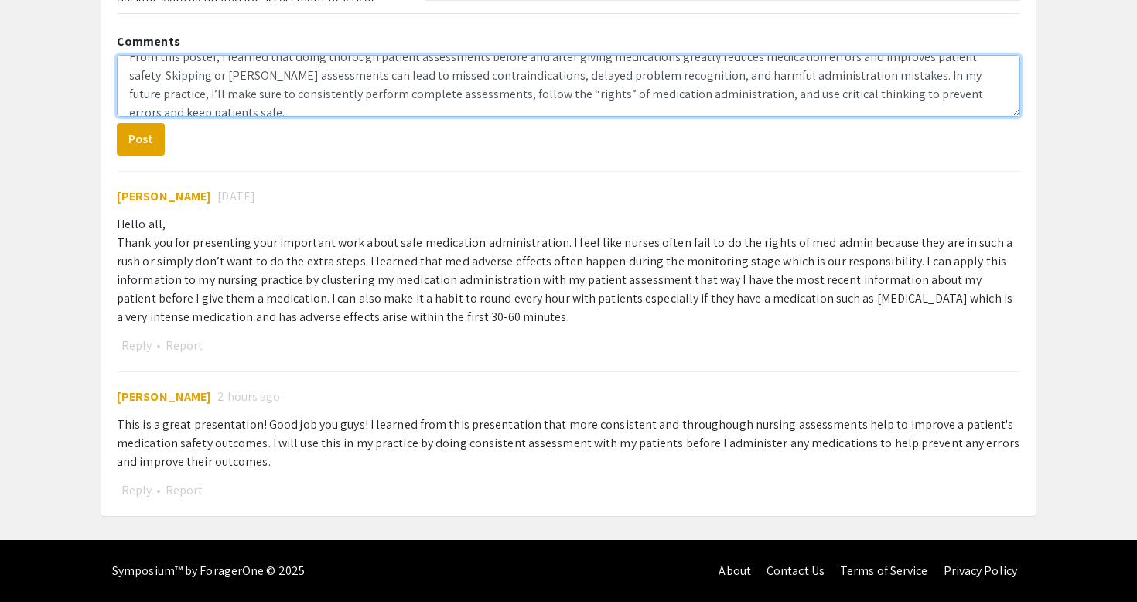
scroll to position [19, 0]
click at [490, 94] on textarea "From this poster, I learned that doing thorough patient assessments before and …" at bounding box center [568, 86] width 903 height 62
click at [455, 89] on textarea "From this poster, I learned that doing thorough patient assessments before and …" at bounding box center [568, 86] width 903 height 62
type textarea "From this poster, I learned that doing thorough patient assessments before and …"
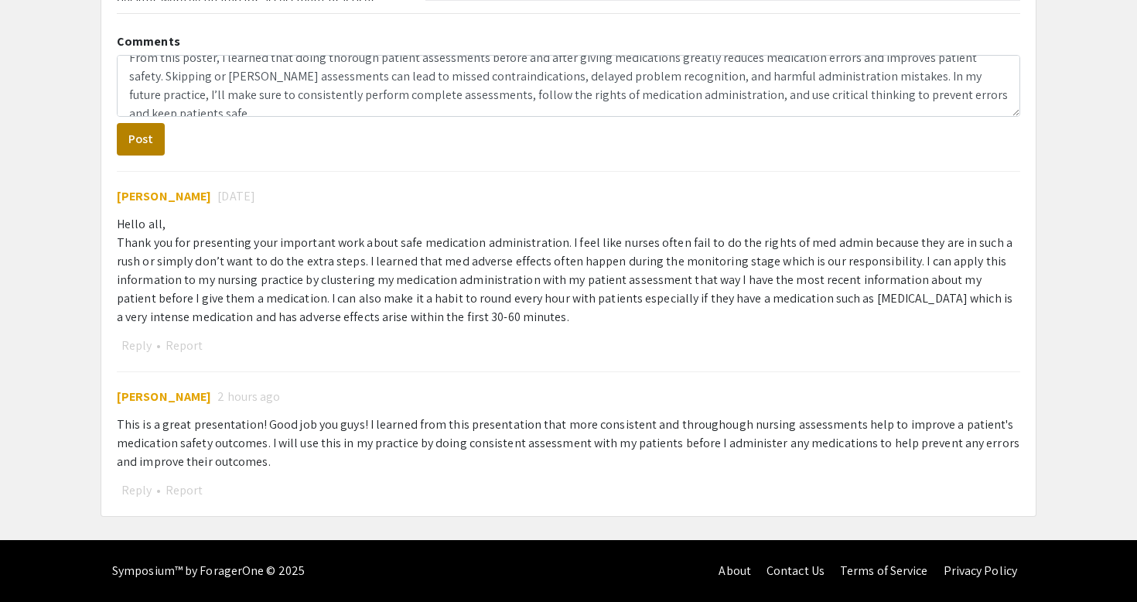
click at [137, 136] on button "Post" at bounding box center [141, 139] width 48 height 32
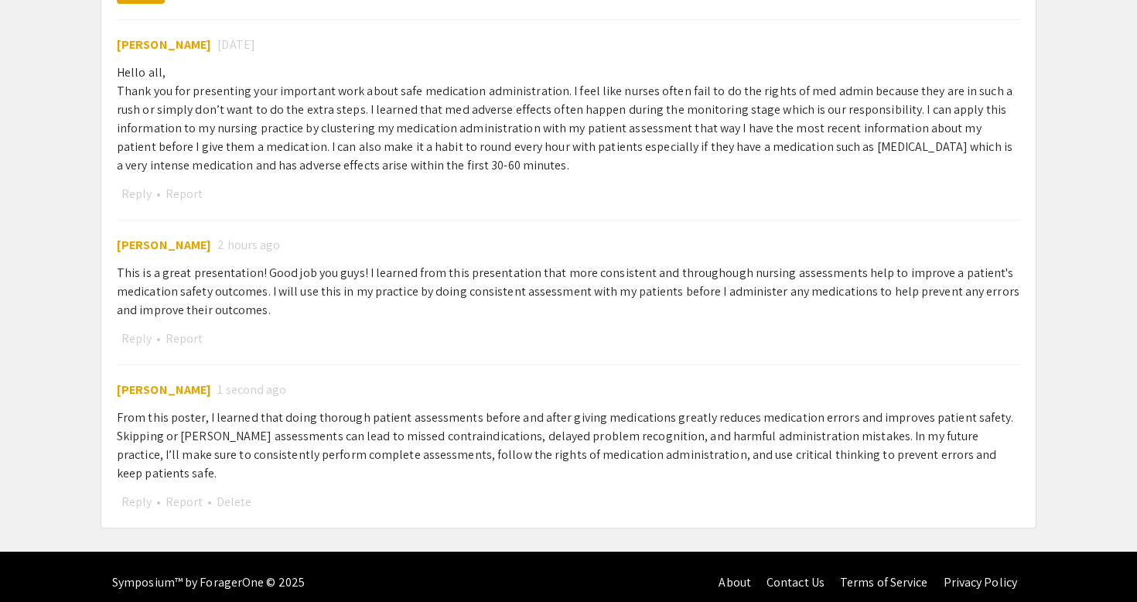
scroll to position [832, 0]
